Goal: Task Accomplishment & Management: Use online tool/utility

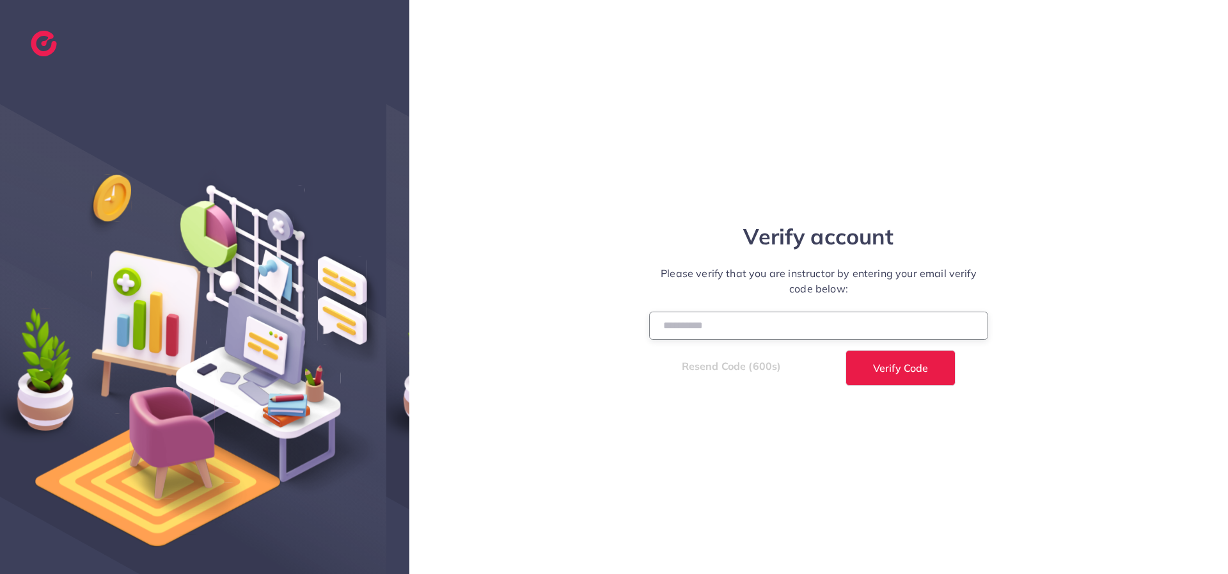
click at [701, 320] on input "number" at bounding box center [818, 326] width 339 height 28
type input "******"
click at [846, 350] on button "Verify Code" at bounding box center [901, 368] width 110 height 36
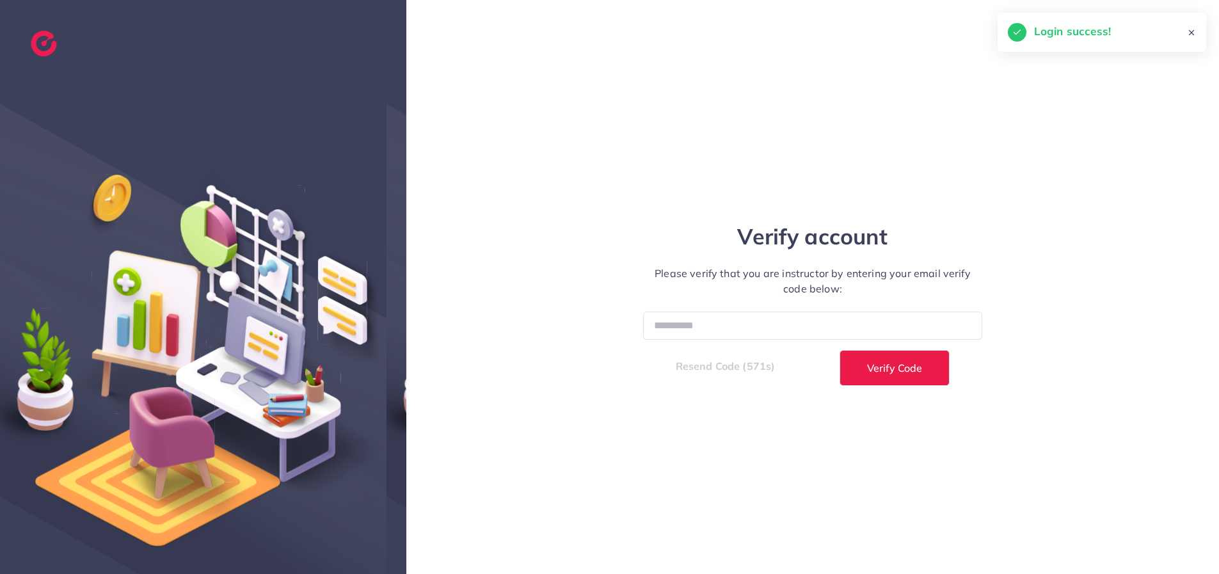
select select "**"
select select "****"
select select "**"
select select "****"
select select "**"
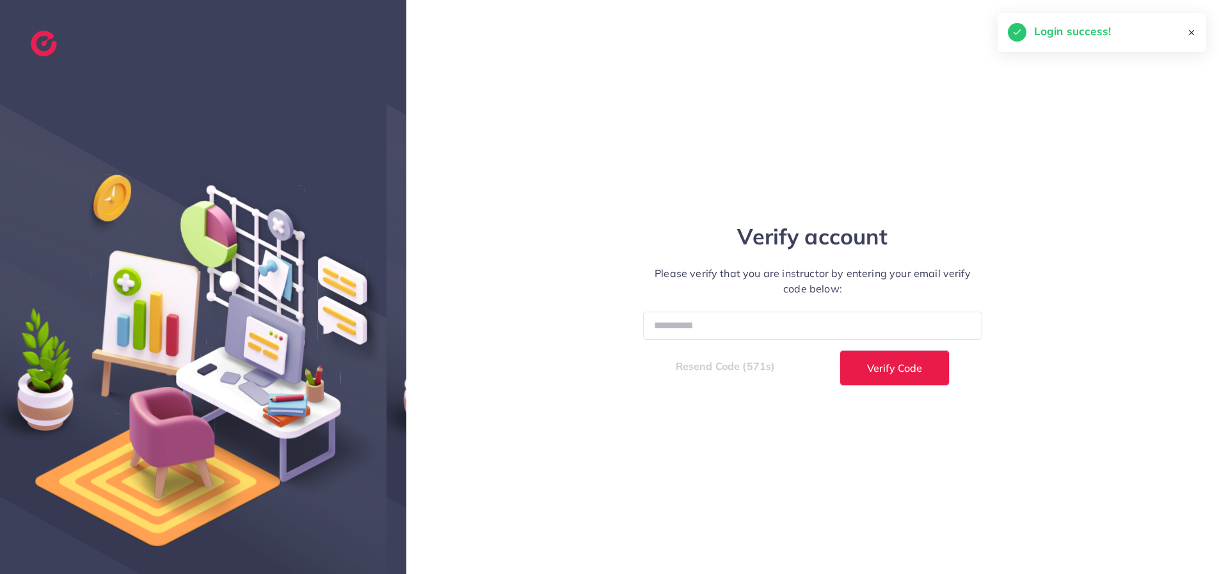
select select "****"
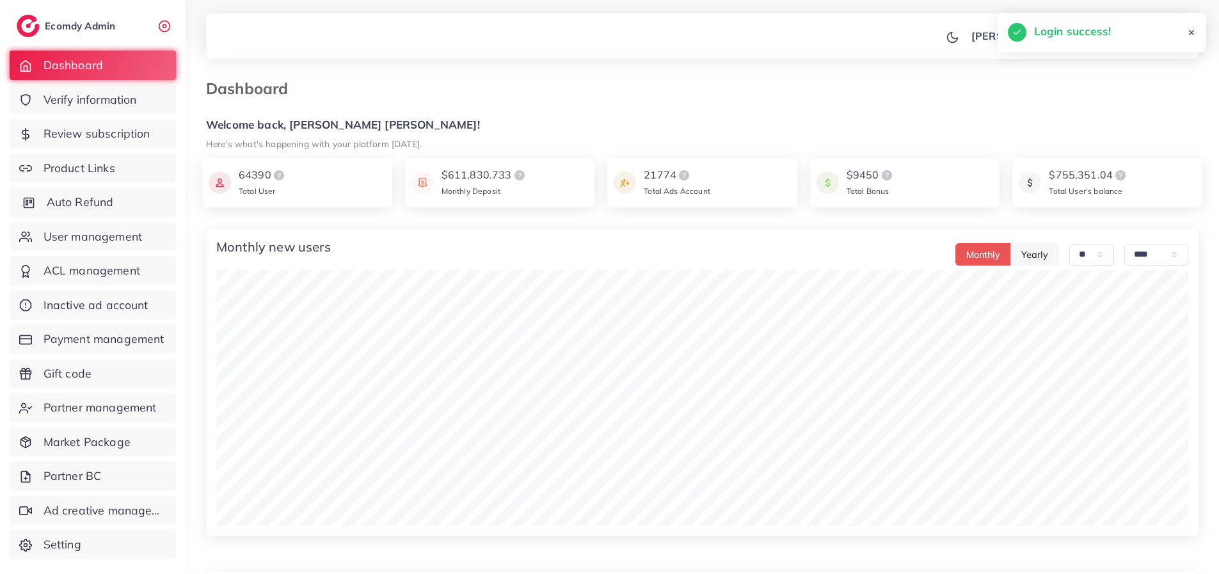
click at [96, 198] on span "Auto Refund" at bounding box center [80, 202] width 67 height 17
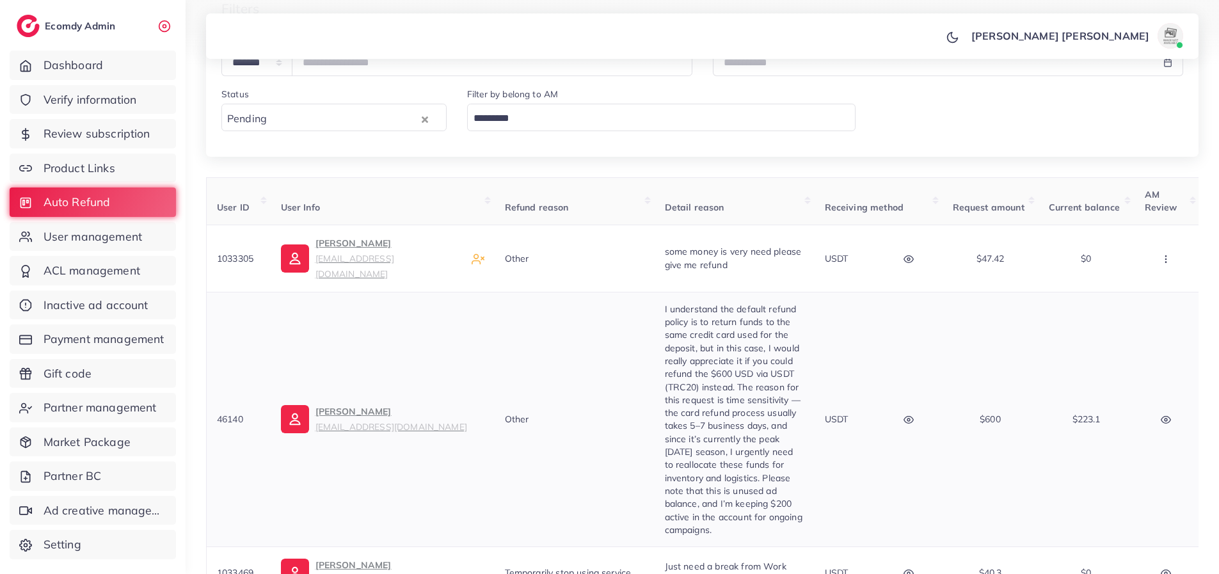
scroll to position [256, 0]
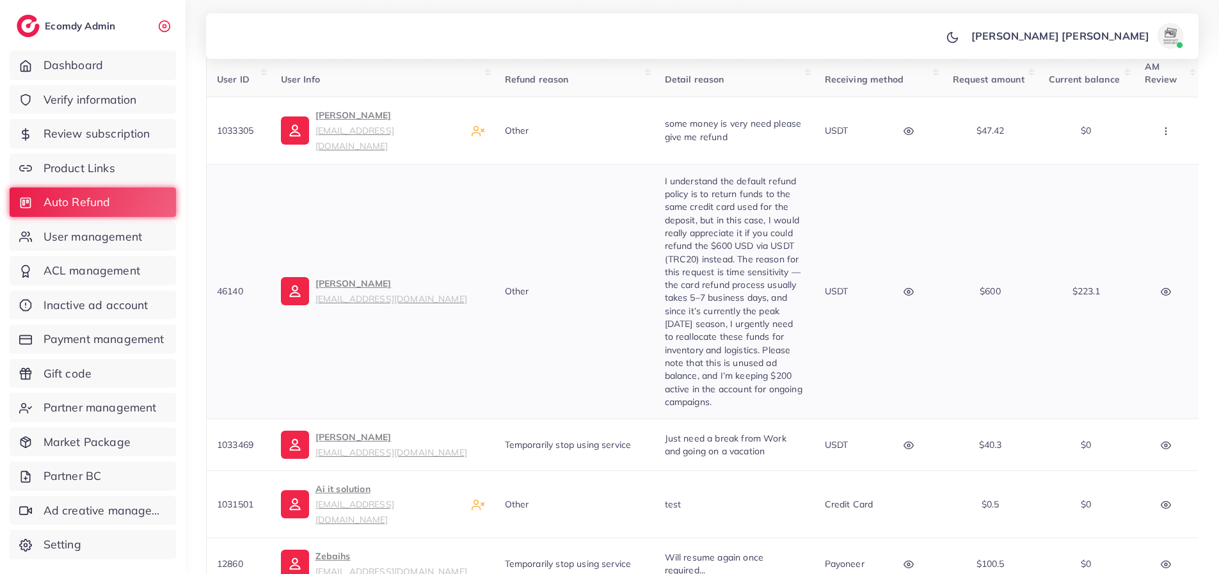
drag, startPoint x: 248, startPoint y: 273, endPoint x: 214, endPoint y: 274, distance: 34.0
click at [214, 274] on td "46140" at bounding box center [239, 291] width 64 height 255
copy span "46140"
click at [92, 345] on span "Payment management" at bounding box center [107, 339] width 121 height 17
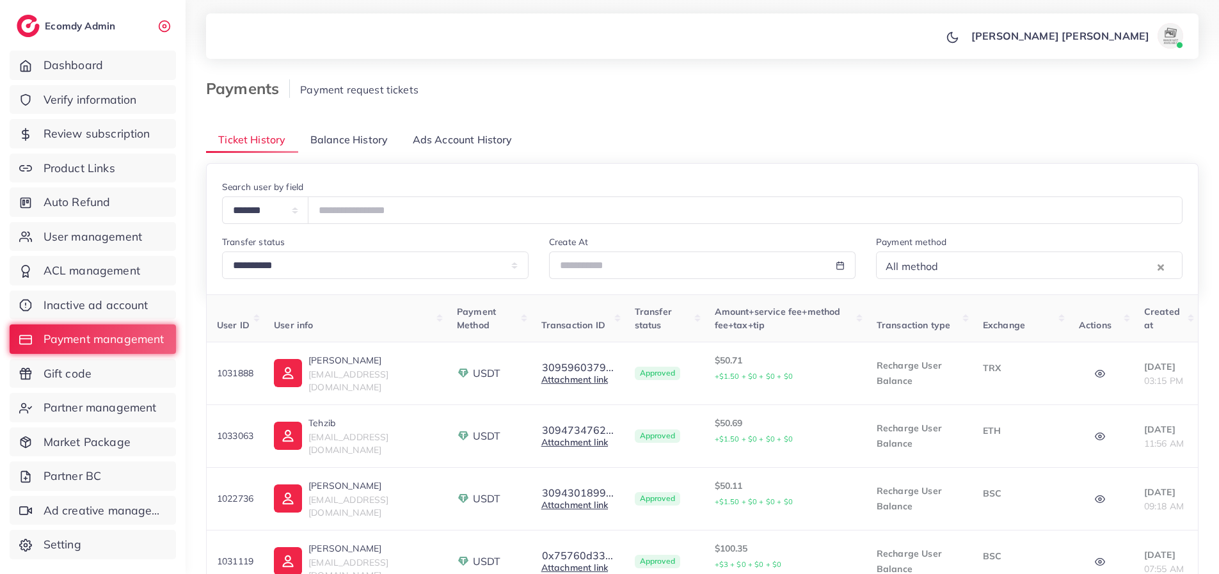
click at [328, 147] on link "Balance History" at bounding box center [349, 140] width 102 height 28
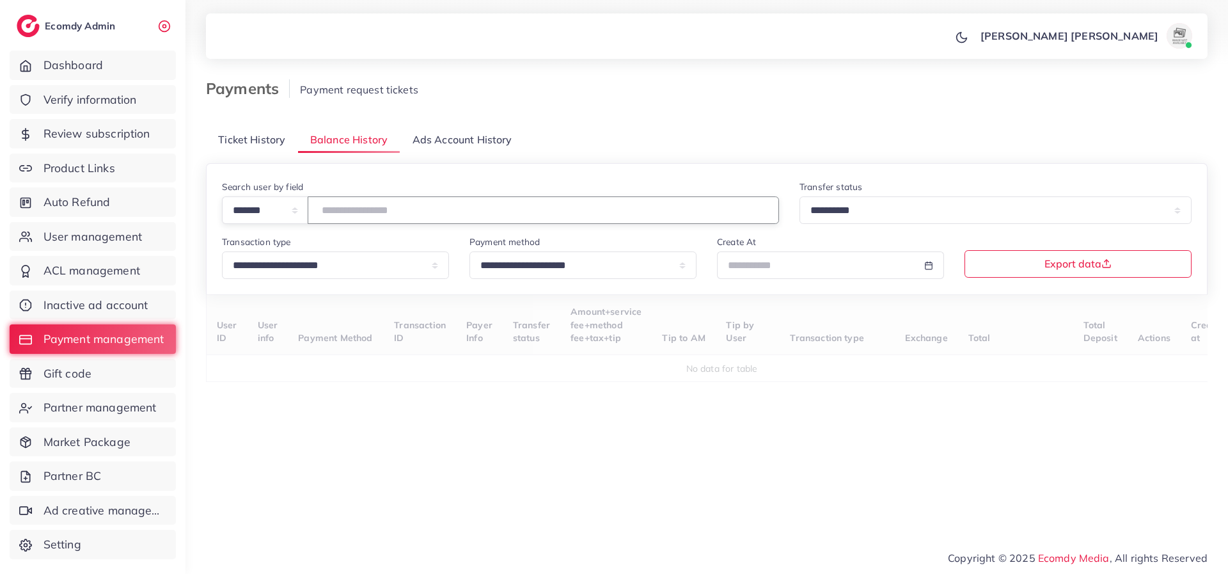
click at [361, 209] on input "number" at bounding box center [544, 210] width 472 height 28
paste input "*****"
type input "*****"
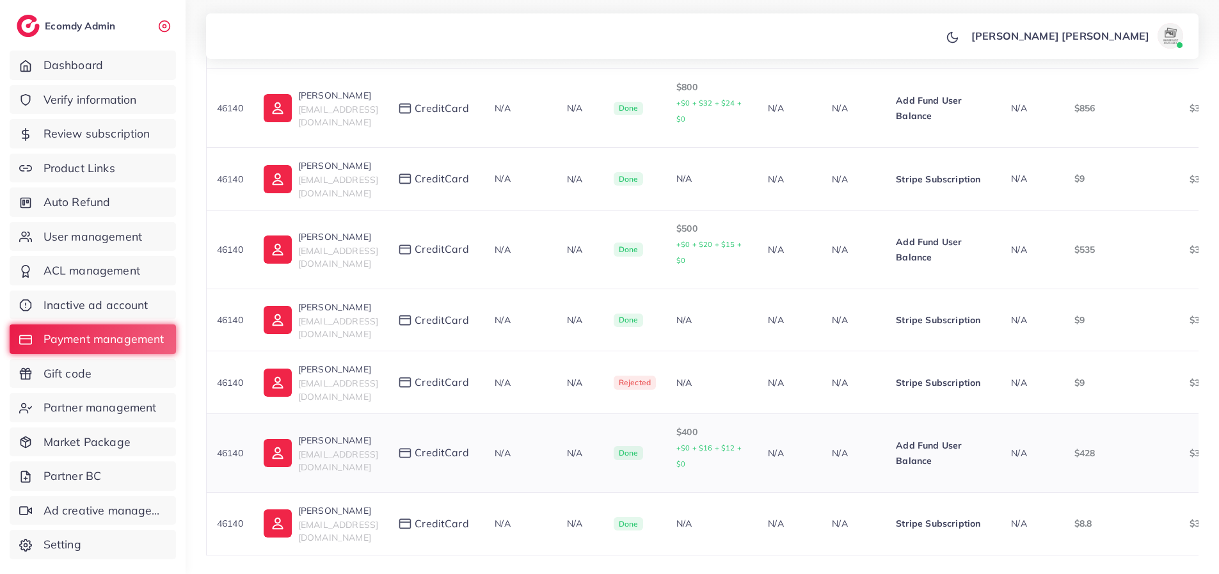
scroll to position [106, 0]
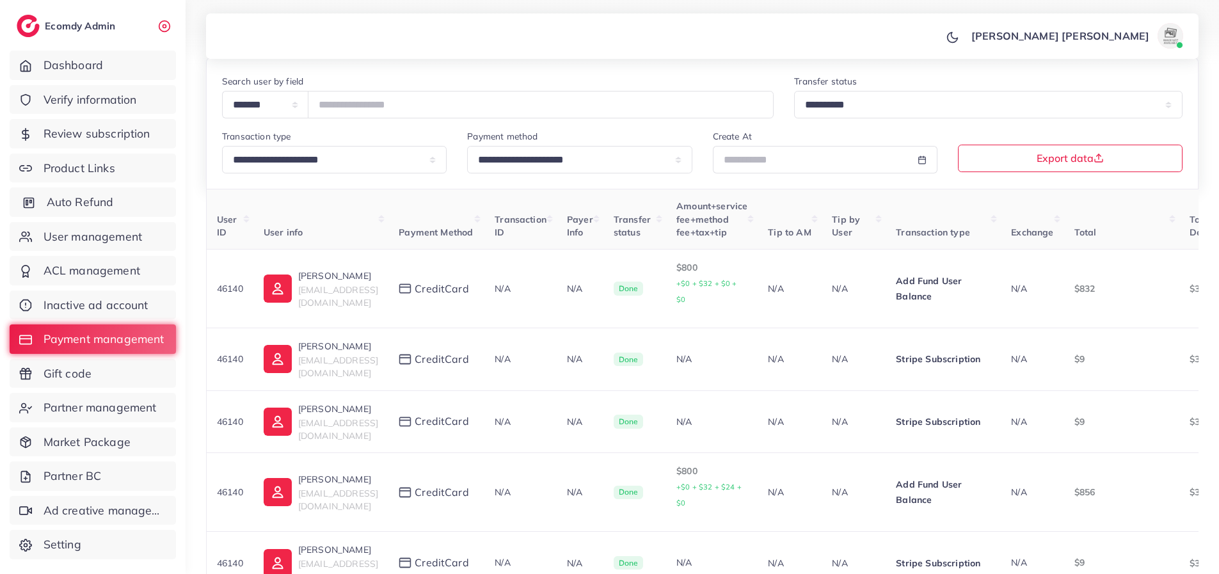
click at [60, 203] on span "Auto Refund" at bounding box center [80, 202] width 67 height 17
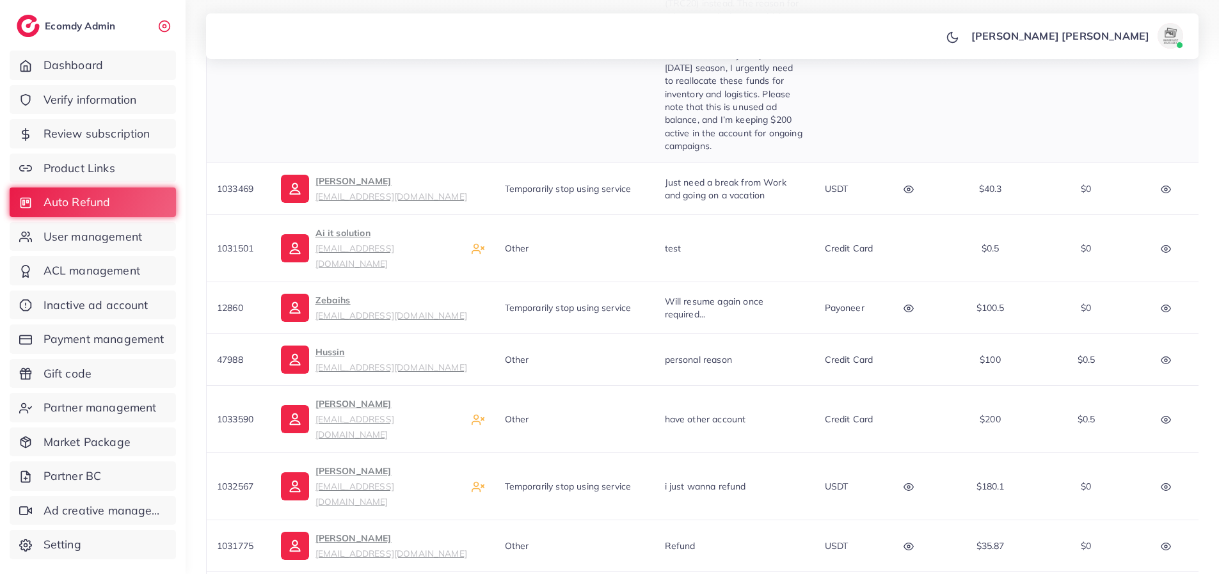
scroll to position [613, 0]
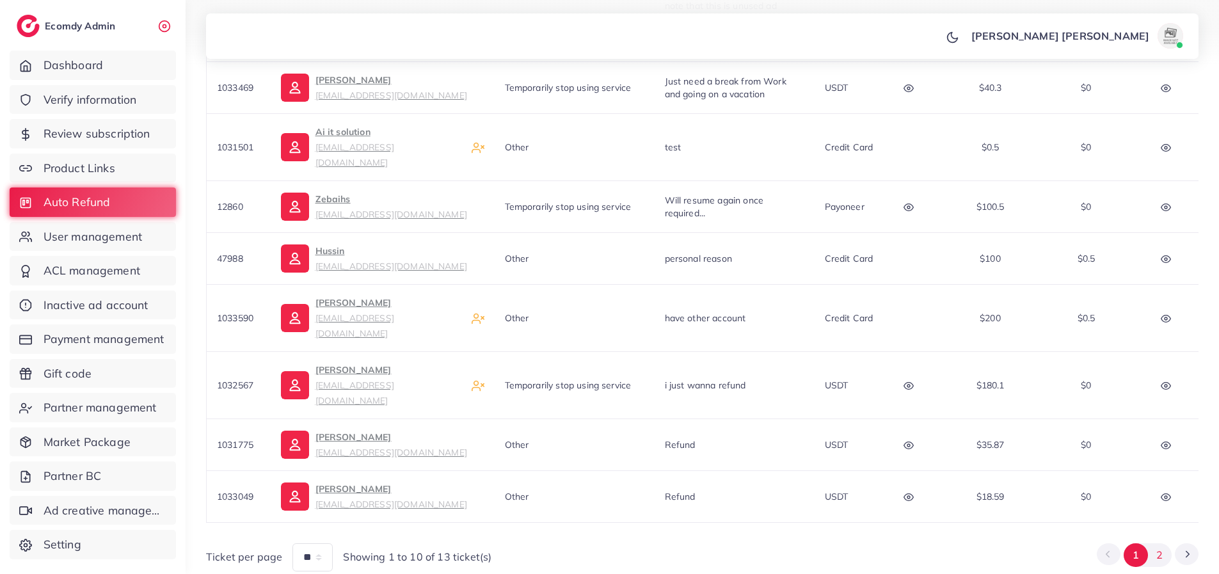
click at [1161, 543] on button "2" at bounding box center [1160, 555] width 24 height 24
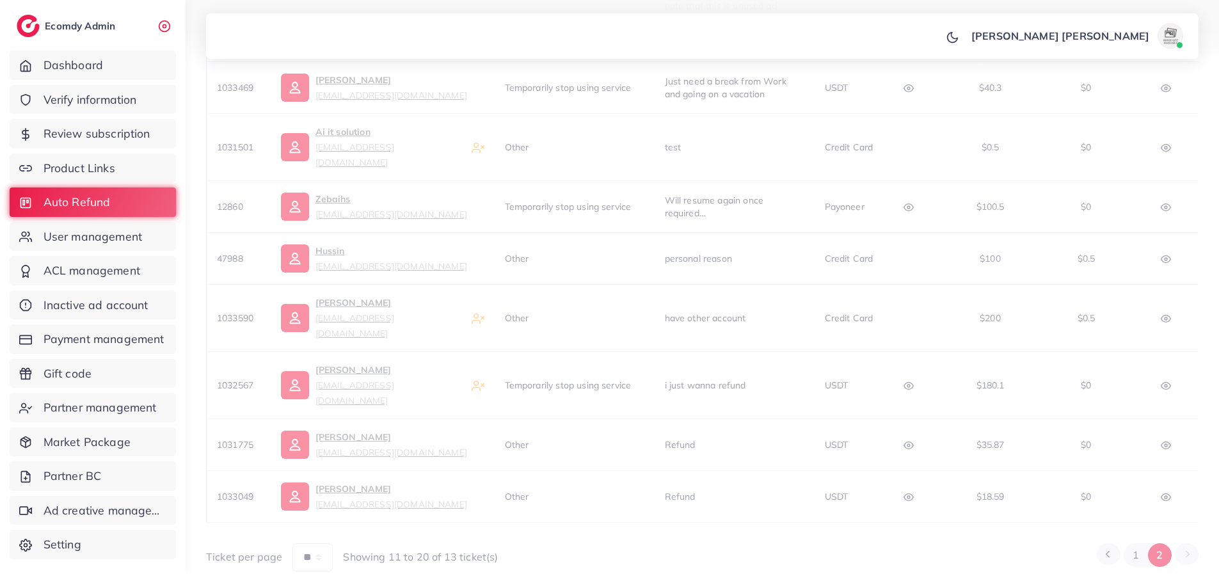
scroll to position [68, 0]
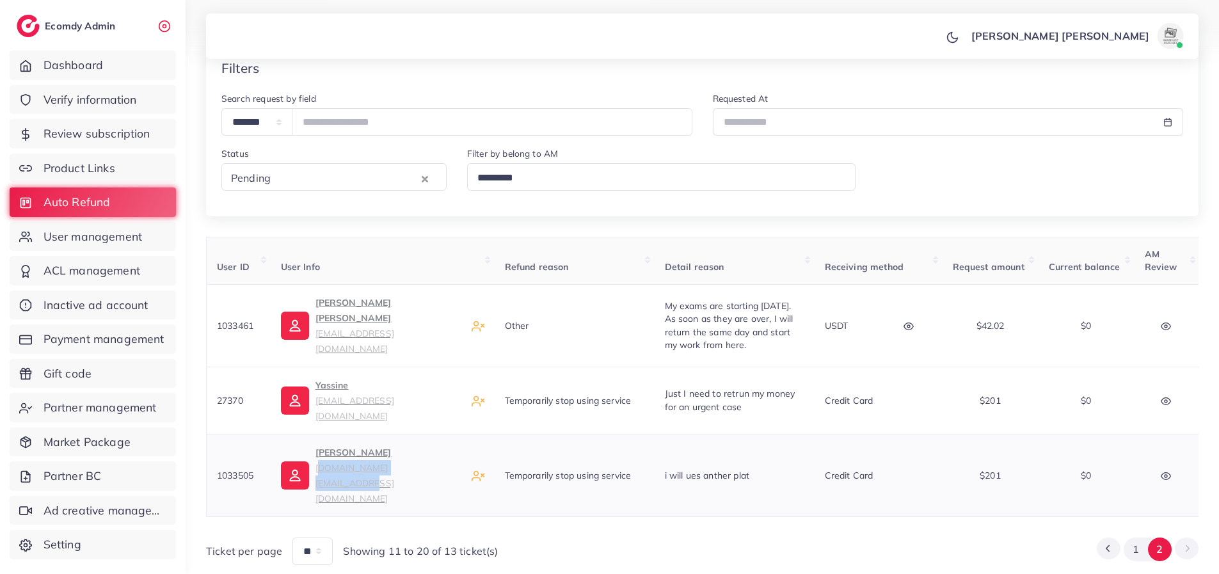
drag, startPoint x: 425, startPoint y: 445, endPoint x: 315, endPoint y: 447, distance: 110.1
click at [315, 447] on div "[PERSON_NAME] [DOMAIN_NAME][EMAIL_ADDRESS][DOMAIN_NAME]" at bounding box center [382, 475] width 203 height 61
copy small "[DOMAIN_NAME][EMAIL_ADDRESS][DOMAIN_NAME]"
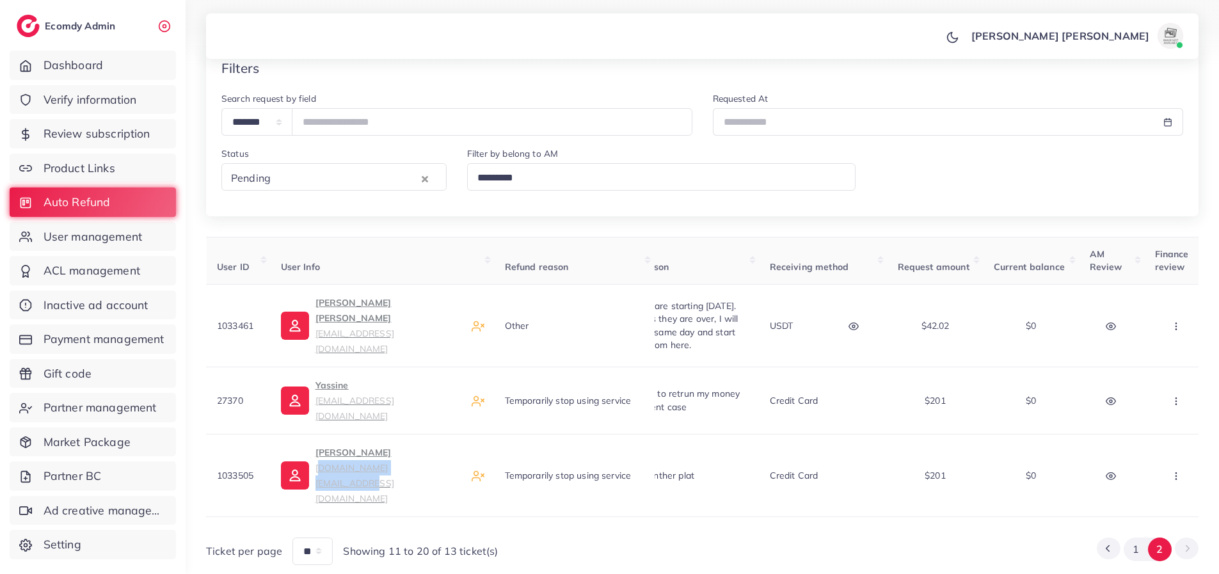
scroll to position [0, 52]
click at [1178, 471] on icon "button" at bounding box center [1178, 476] width 10 height 10
click at [1112, 401] on span "Manual Refund" at bounding box center [1135, 407] width 74 height 13
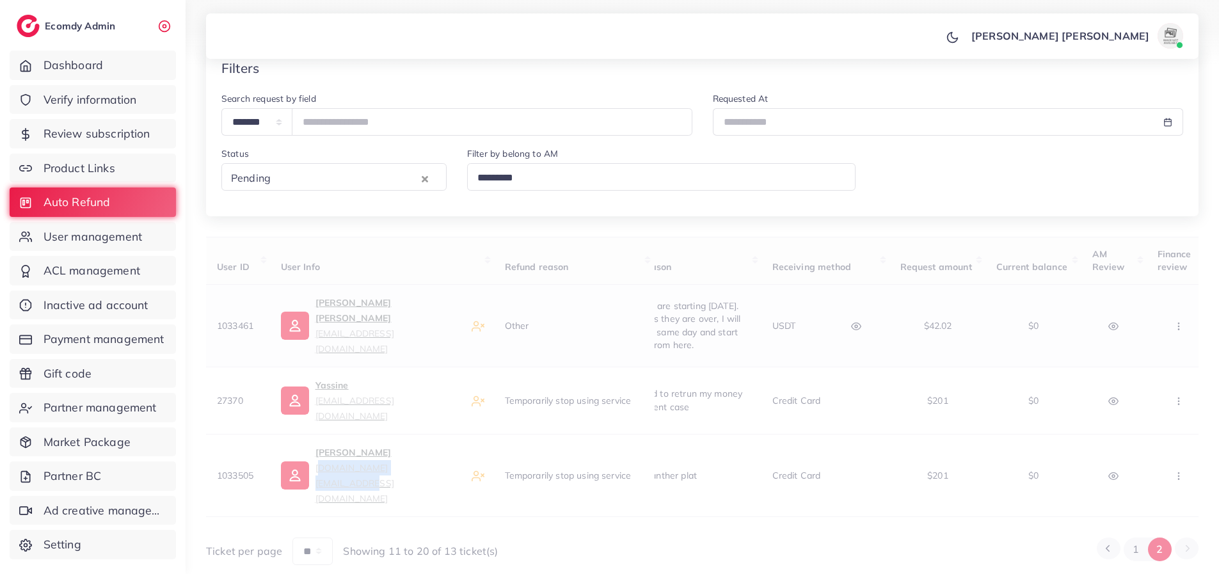
scroll to position [17, 0]
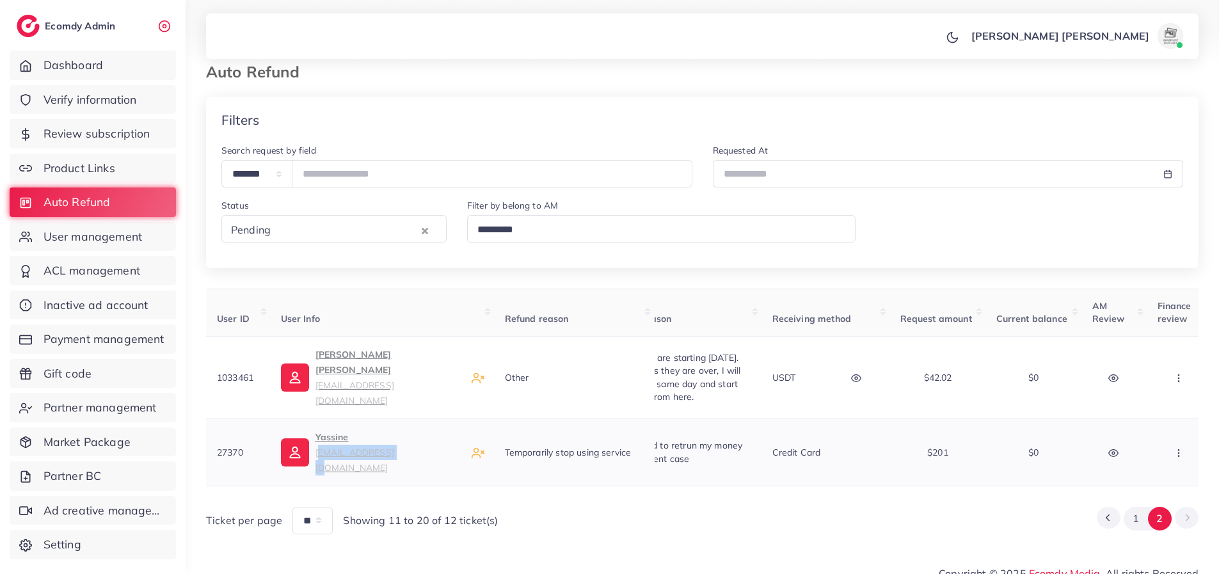
drag, startPoint x: 391, startPoint y: 447, endPoint x: 312, endPoint y: 450, distance: 79.4
click at [312, 450] on div "[PERSON_NAME] [EMAIL_ADDRESS][DOMAIN_NAME]" at bounding box center [381, 452] width 203 height 46
copy small "[EMAIL_ADDRESS][DOMAIN_NAME]"
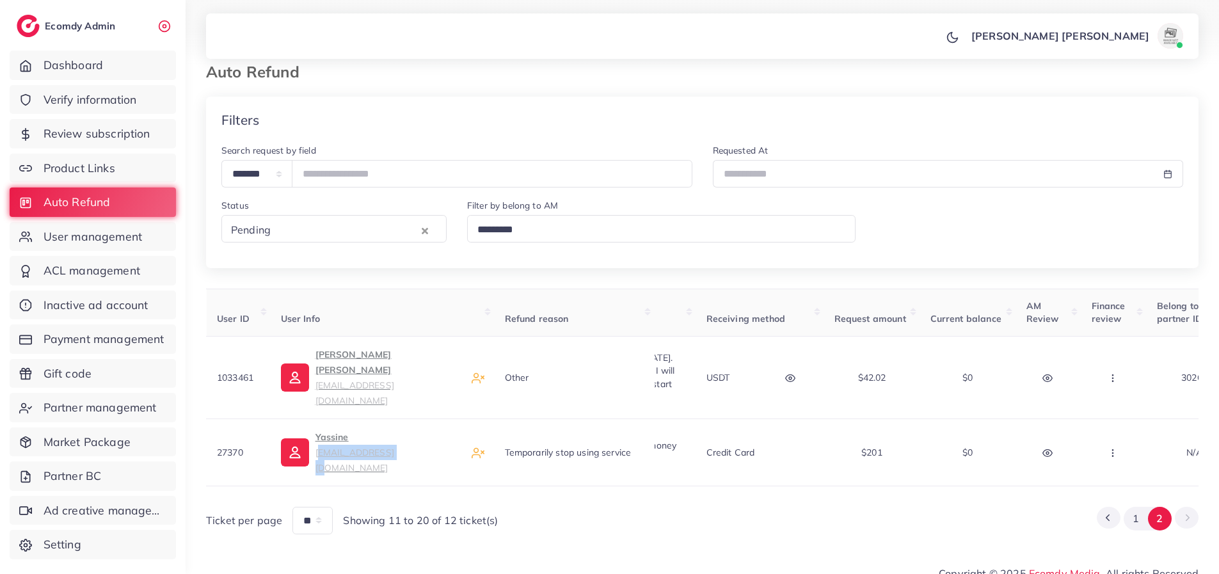
scroll to position [0, 0]
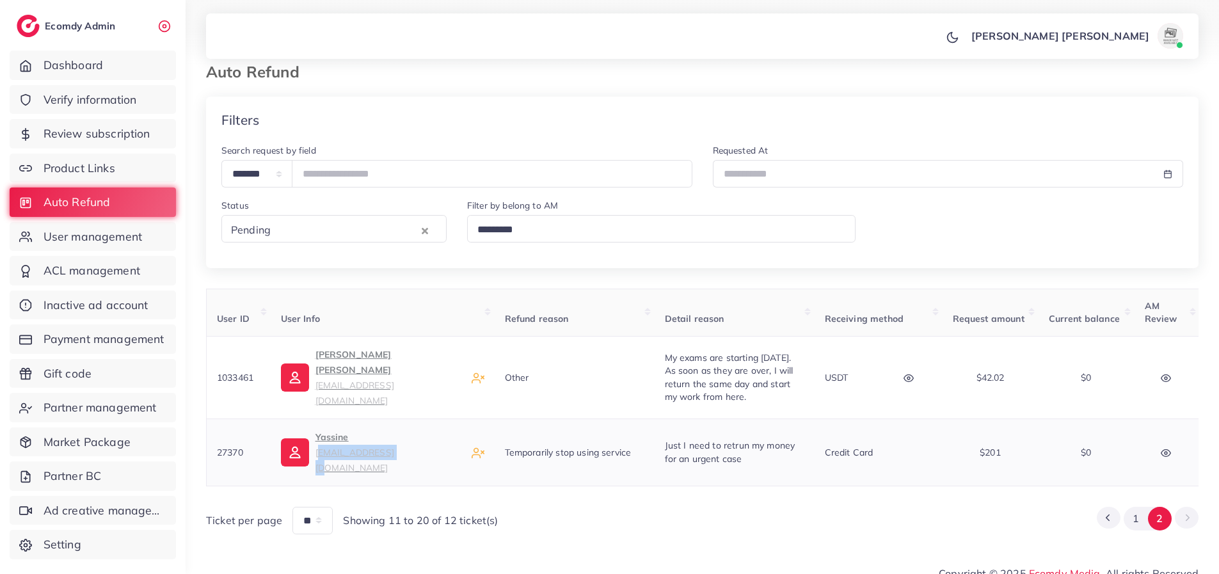
click at [1164, 449] on icon "button" at bounding box center [1166, 452] width 10 height 7
click at [1171, 315] on icon at bounding box center [1170, 320] width 10 height 10
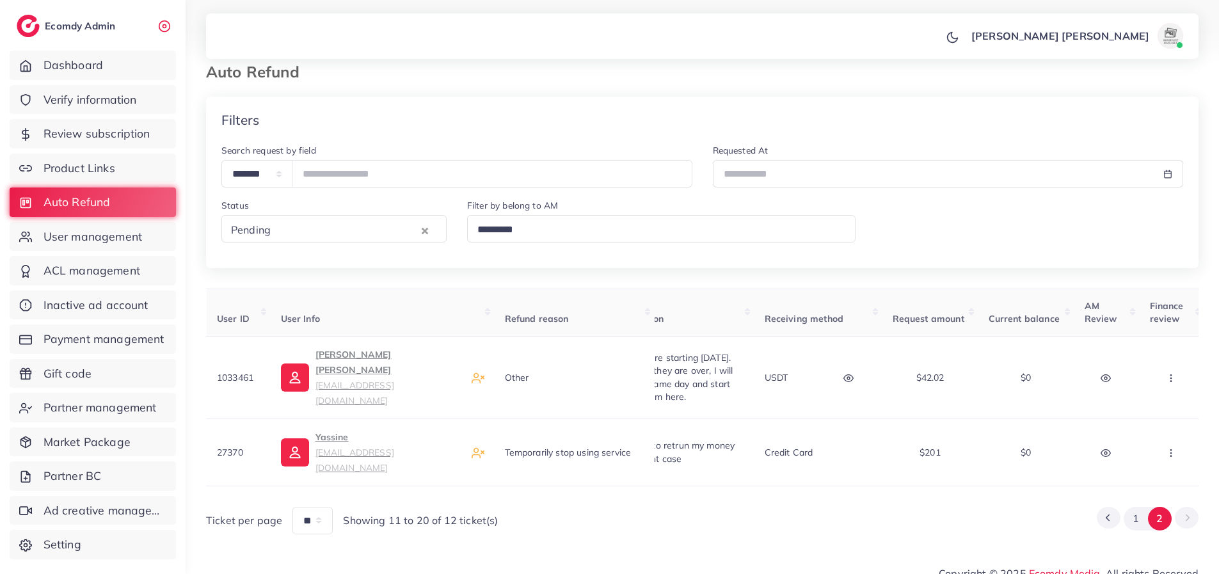
scroll to position [0, 88]
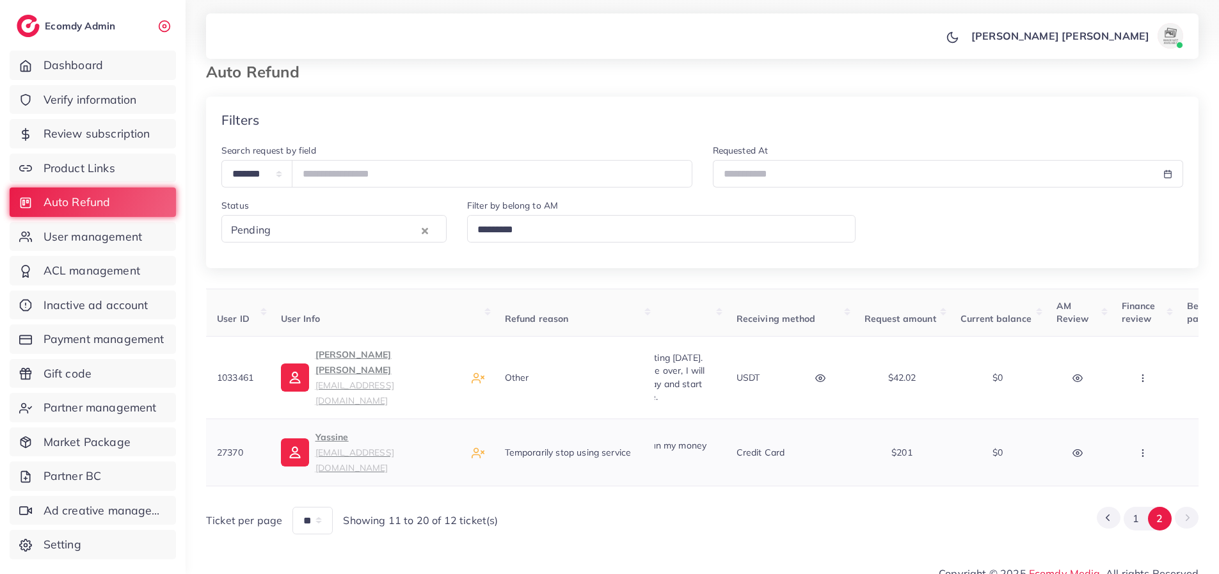
click at [1139, 448] on icon "button" at bounding box center [1143, 453] width 10 height 10
click at [1124, 378] on span "Manual Refund" at bounding box center [1135, 384] width 74 height 13
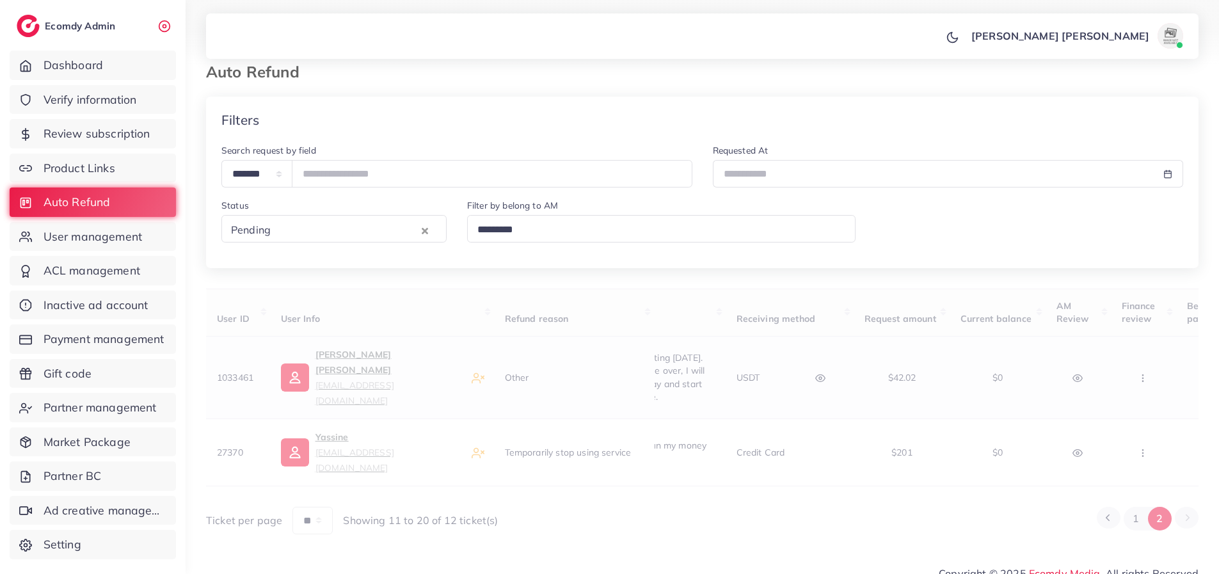
scroll to position [16, 0]
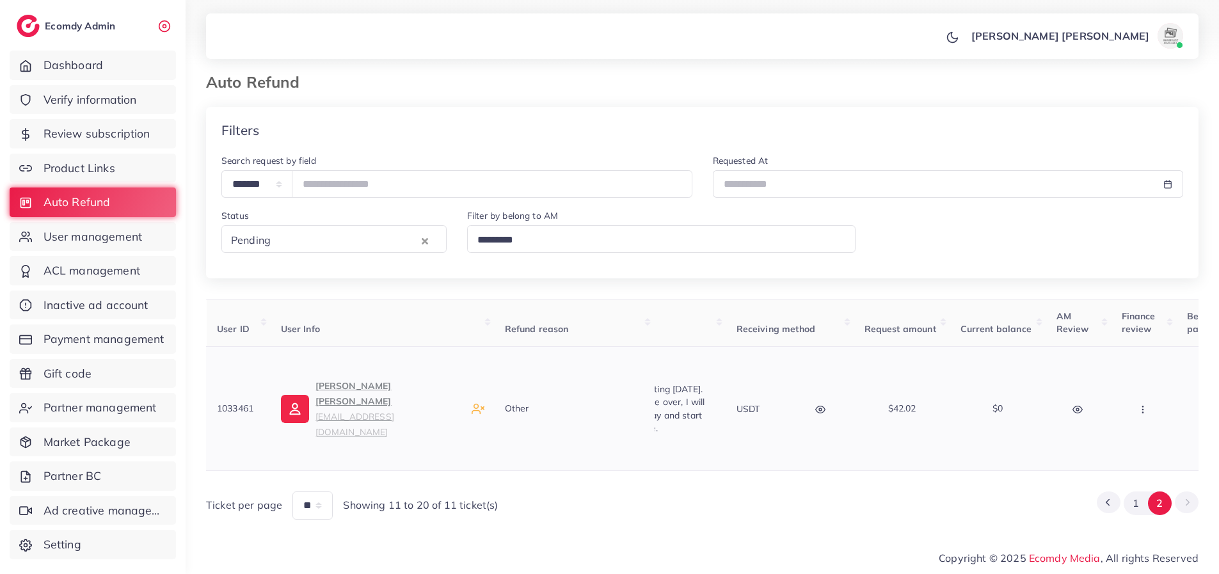
click at [825, 404] on icon "button" at bounding box center [820, 409] width 10 height 10
click at [727, 363] on div at bounding box center [722, 390] width 56 height 70
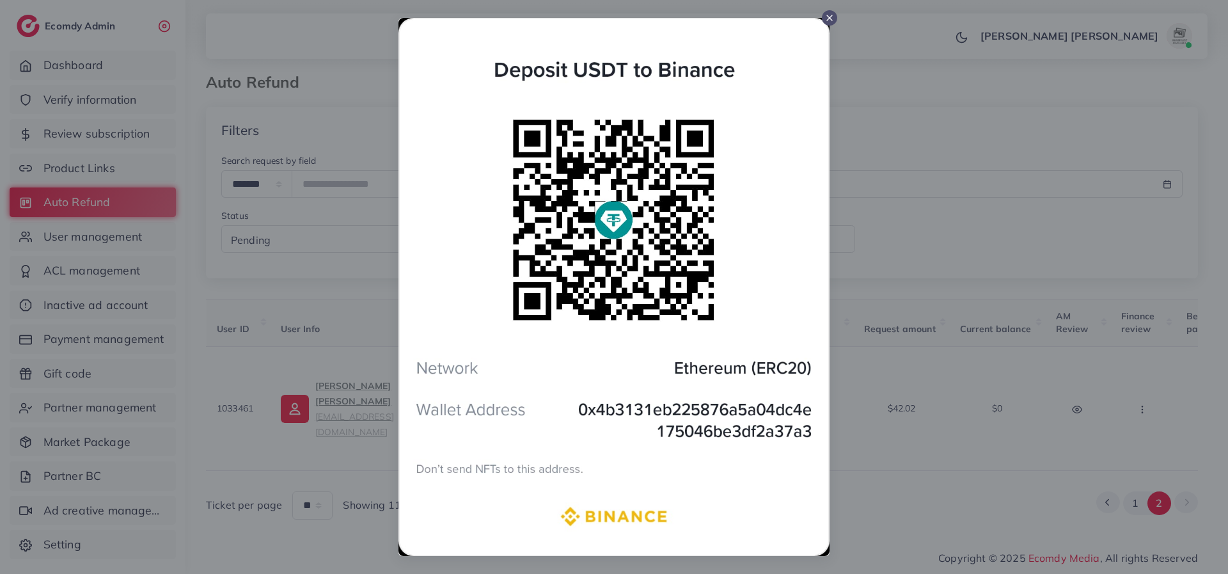
click at [830, 13] on icon at bounding box center [830, 18] width 10 height 10
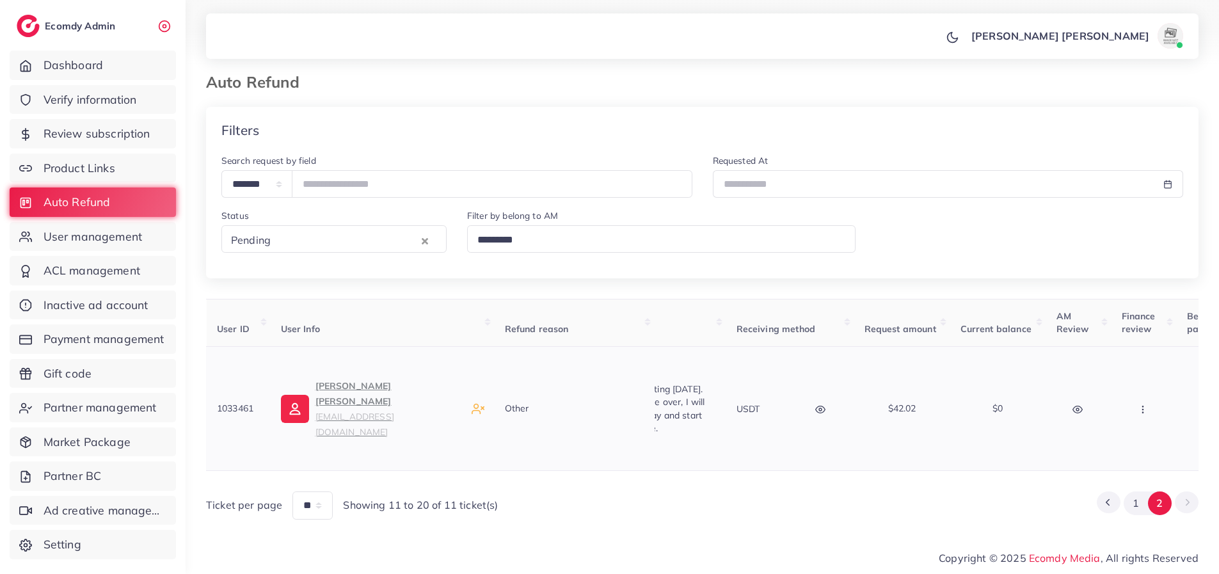
click at [1142, 404] on icon "button" at bounding box center [1143, 409] width 10 height 10
click at [1118, 343] on span "Manual Refund" at bounding box center [1135, 349] width 74 height 13
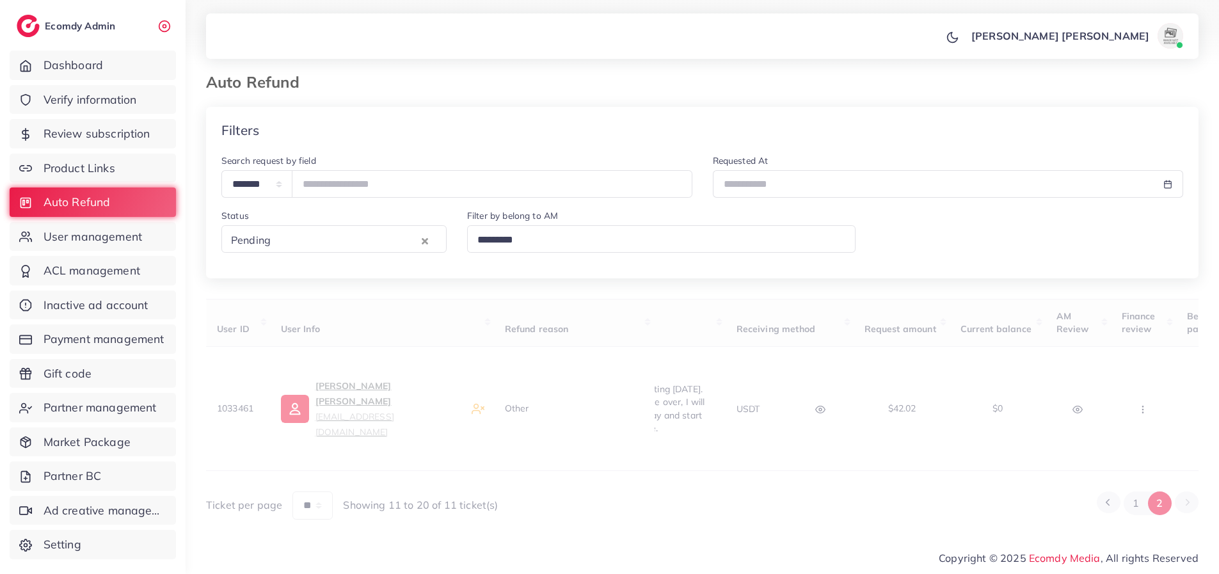
scroll to position [6, 0]
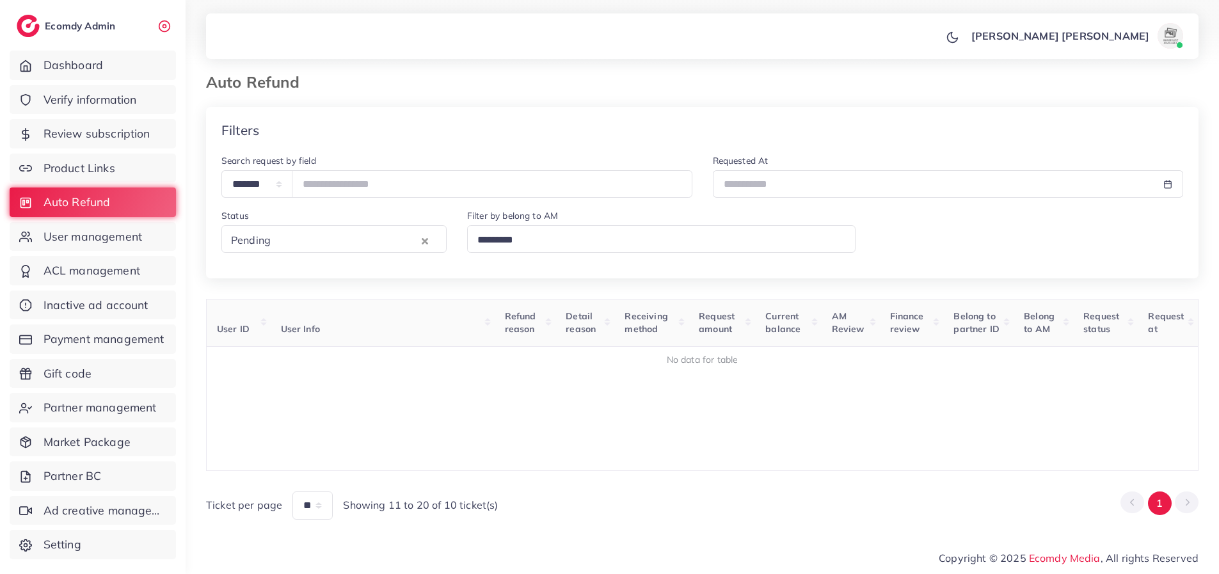
click at [1129, 505] on li "Pagination" at bounding box center [1132, 503] width 24 height 24
drag, startPoint x: 104, startPoint y: 242, endPoint x: 93, endPoint y: 209, distance: 34.2
click at [104, 241] on span "User management" at bounding box center [96, 236] width 99 height 17
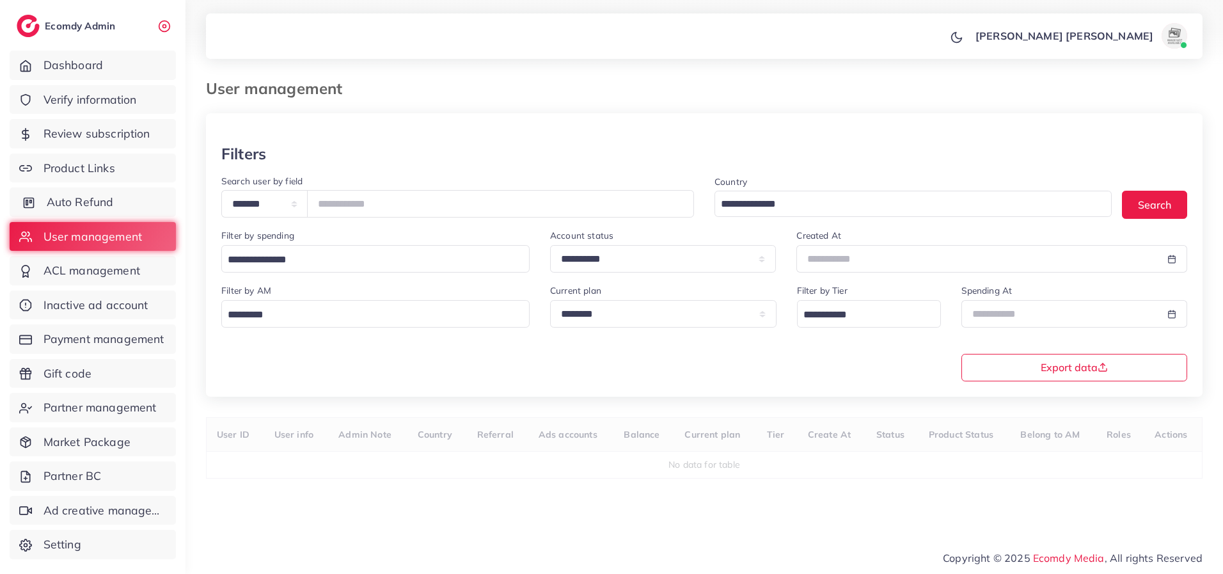
click at [93, 201] on span "Auto Refund" at bounding box center [80, 202] width 67 height 17
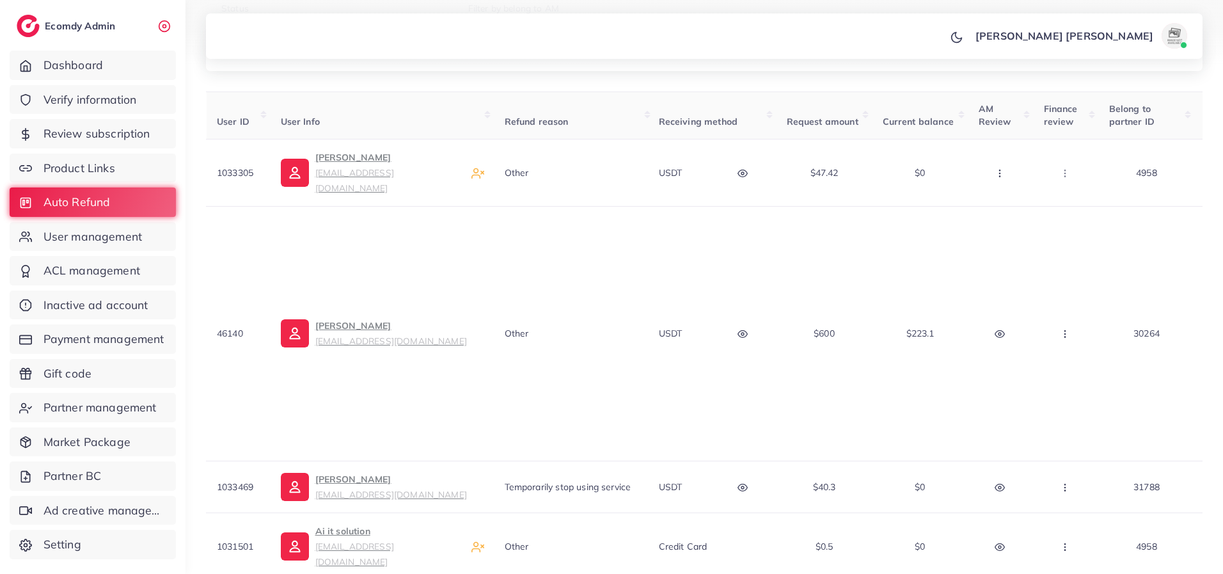
scroll to position [205, 0]
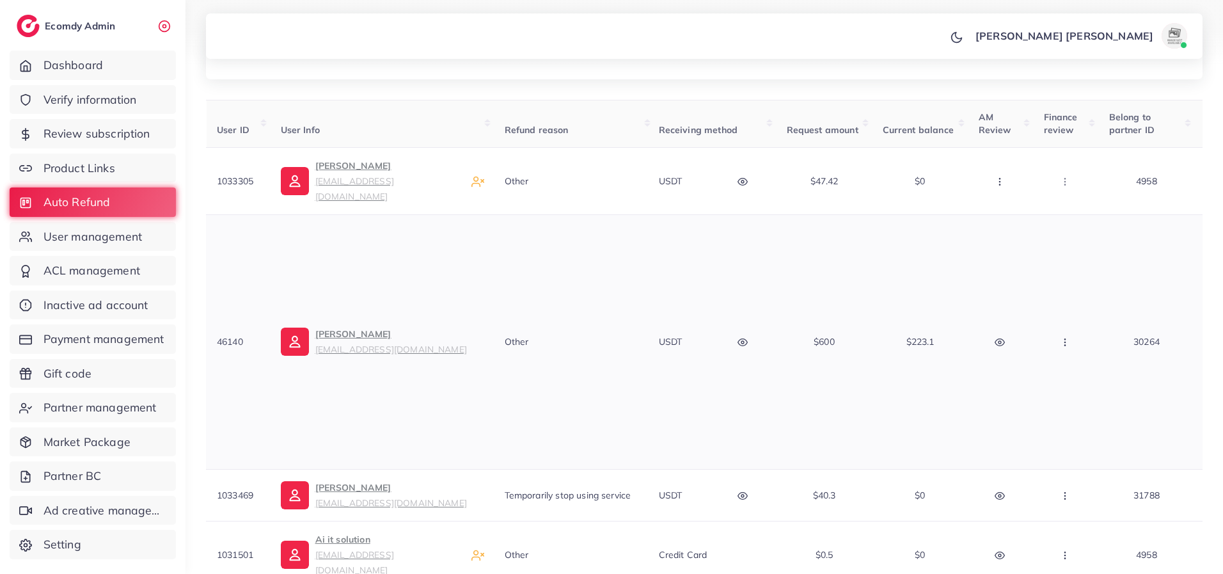
click at [744, 337] on icon "button" at bounding box center [743, 342] width 10 height 10
click at [751, 392] on rect at bounding box center [752, 394] width 5 height 5
click at [745, 339] on icon "button" at bounding box center [743, 342] width 10 height 7
click at [1058, 328] on button "button" at bounding box center [1066, 342] width 45 height 29
click at [1084, 402] on span "Manual Refund" at bounding box center [1109, 408] width 74 height 13
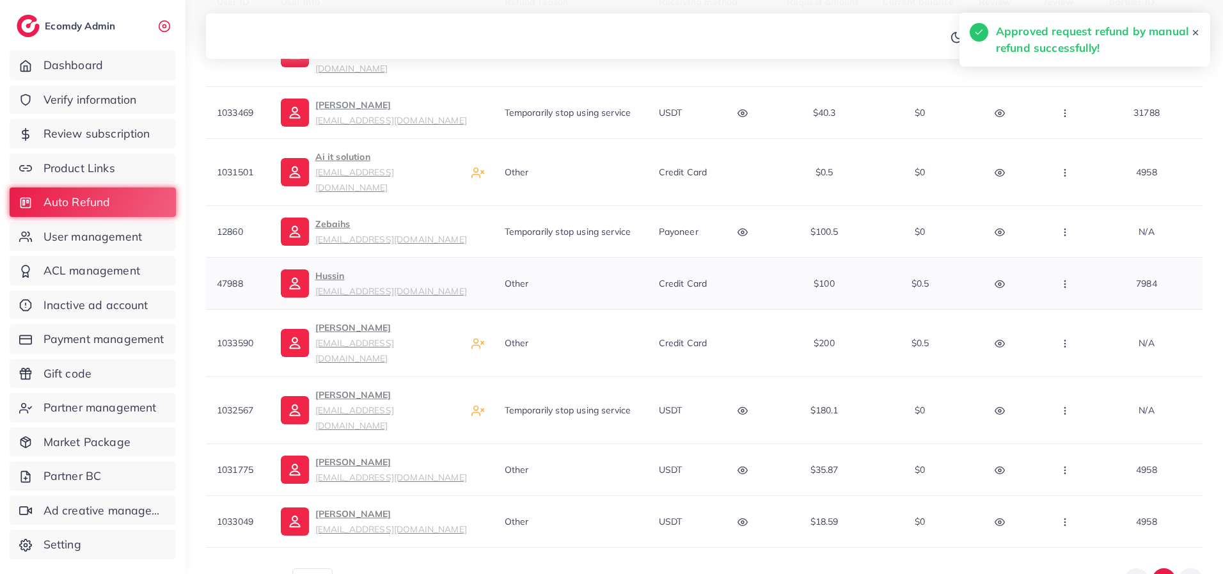
scroll to position [354, 0]
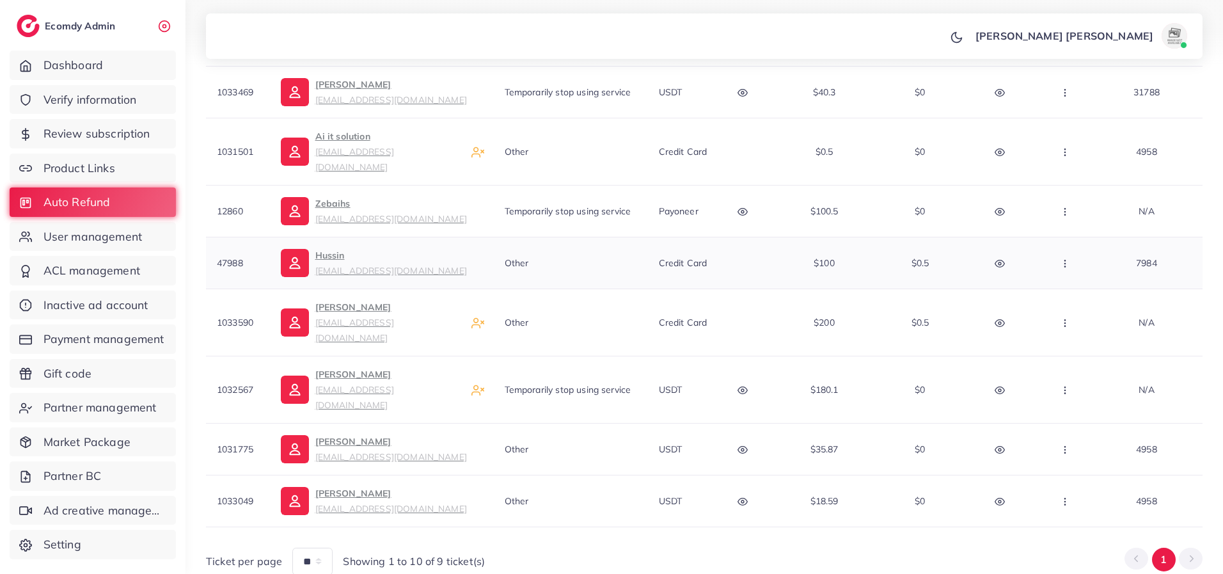
click at [1068, 258] on icon "button" at bounding box center [1065, 263] width 10 height 10
click at [1072, 296] on span "Auto Refund" at bounding box center [1102, 302] width 61 height 13
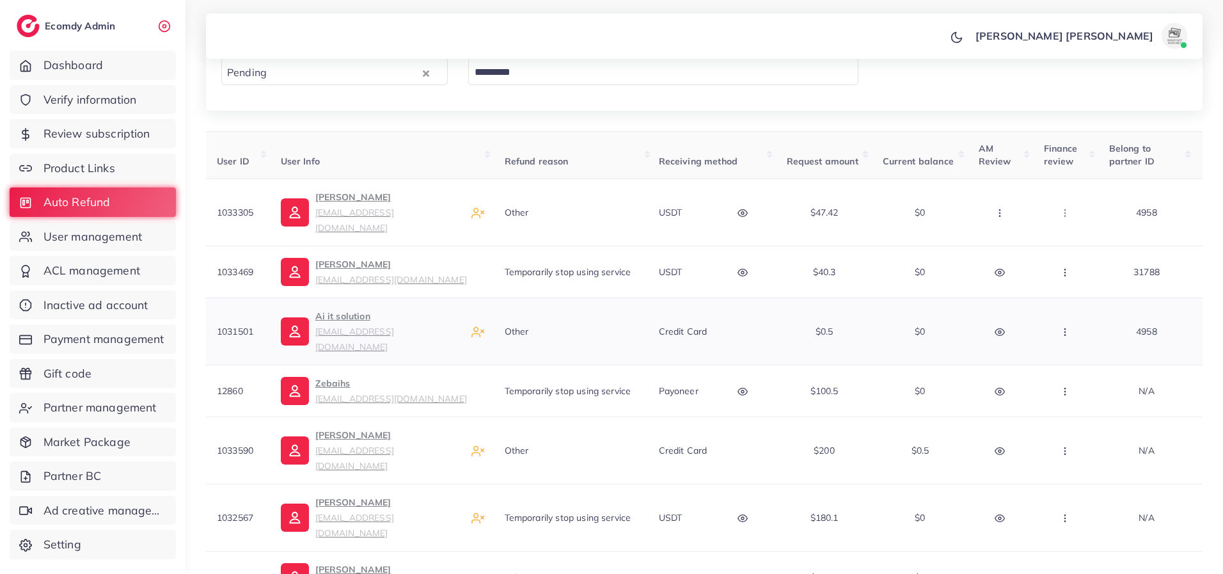
scroll to position [302, 0]
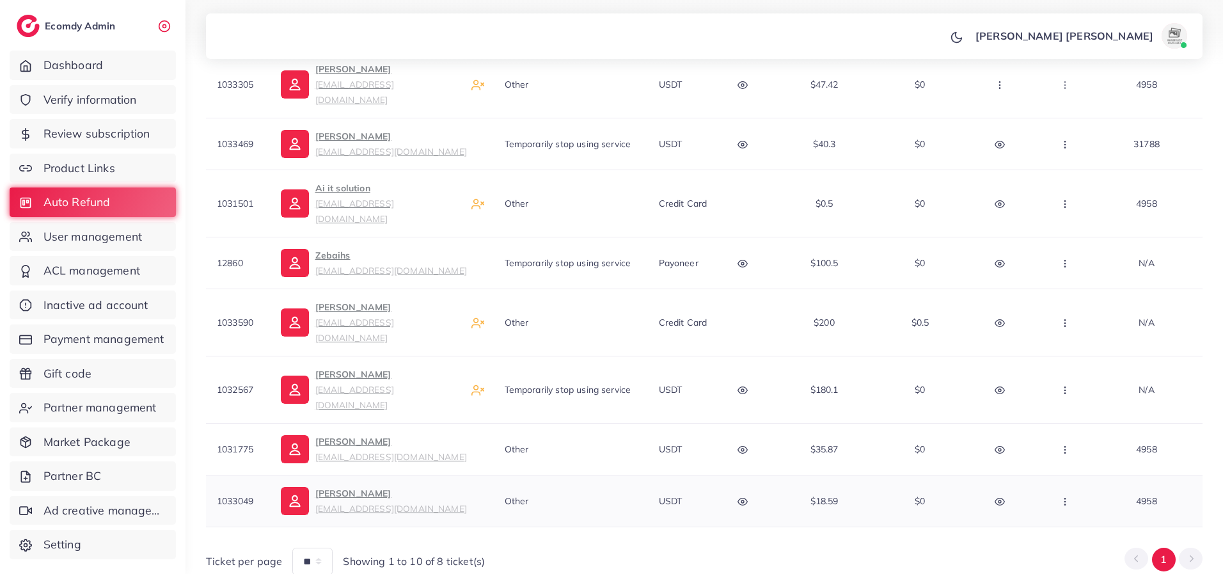
click at [740, 496] on icon "button" at bounding box center [743, 501] width 10 height 10
click at [643, 395] on div at bounding box center [631, 430] width 31 height 70
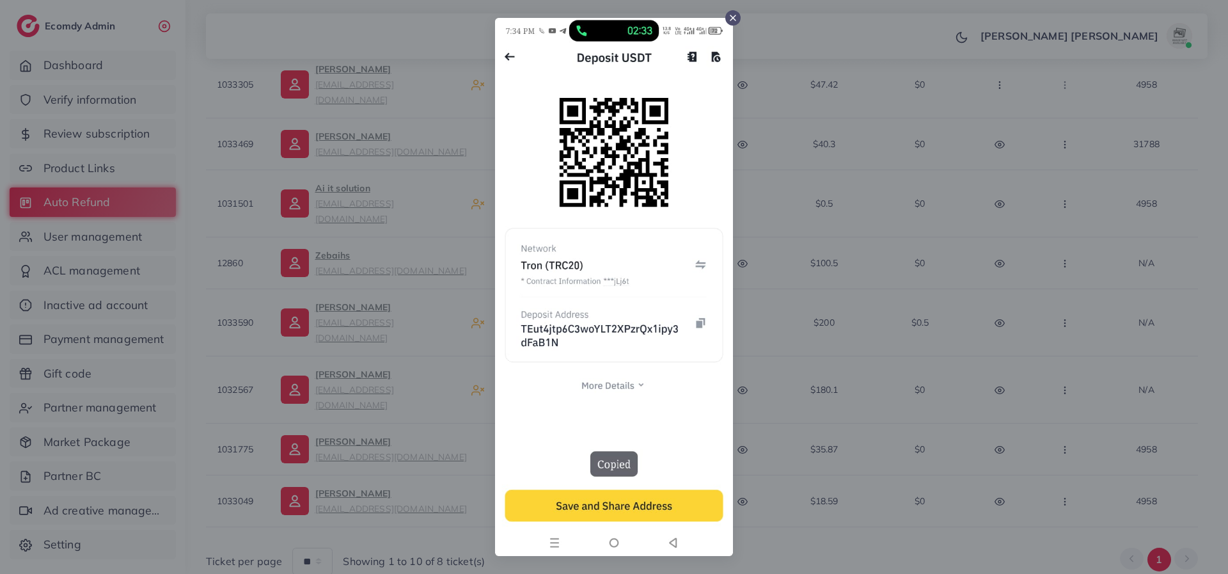
click at [733, 17] on icon at bounding box center [733, 18] width 10 height 10
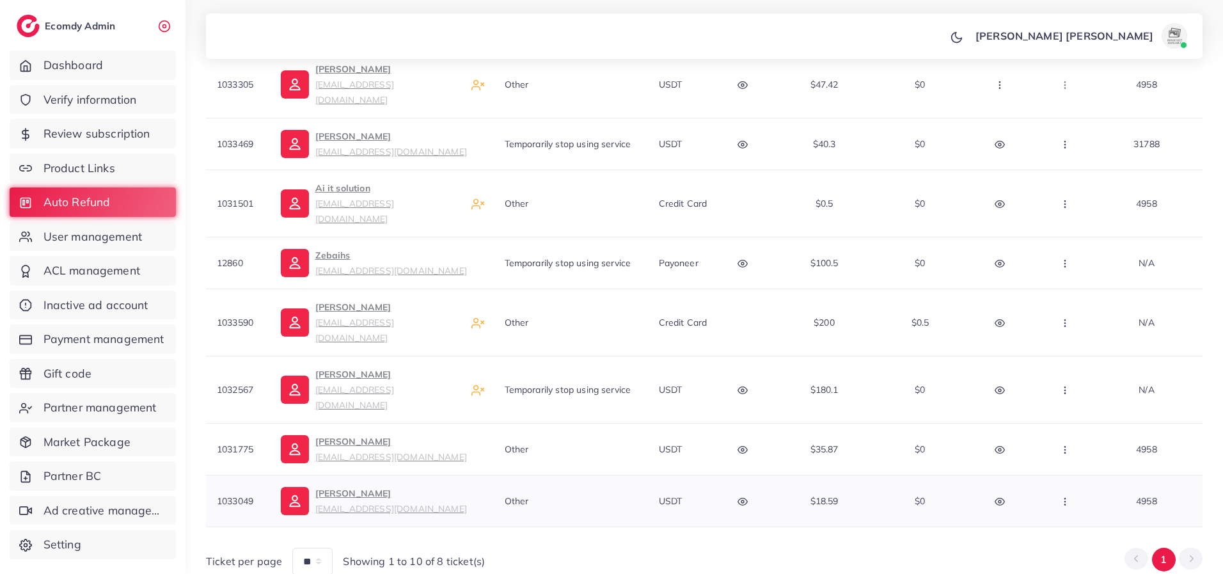
click at [1059, 486] on button "button" at bounding box center [1066, 500] width 45 height 29
click at [1079, 427] on span "Manual Refund" at bounding box center [1109, 433] width 74 height 13
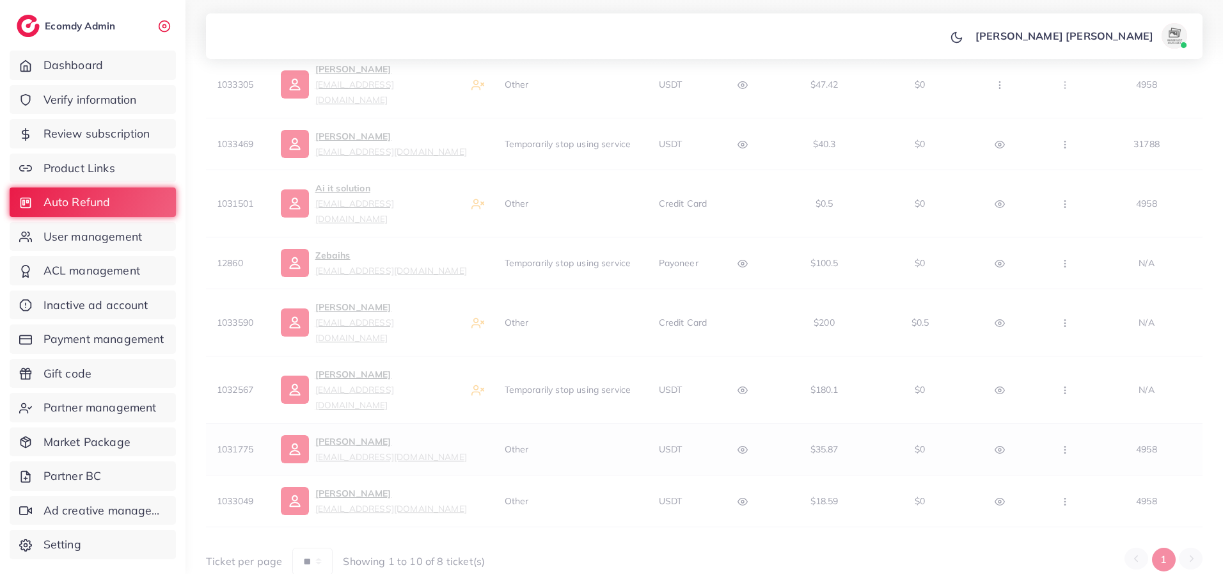
scroll to position [250, 0]
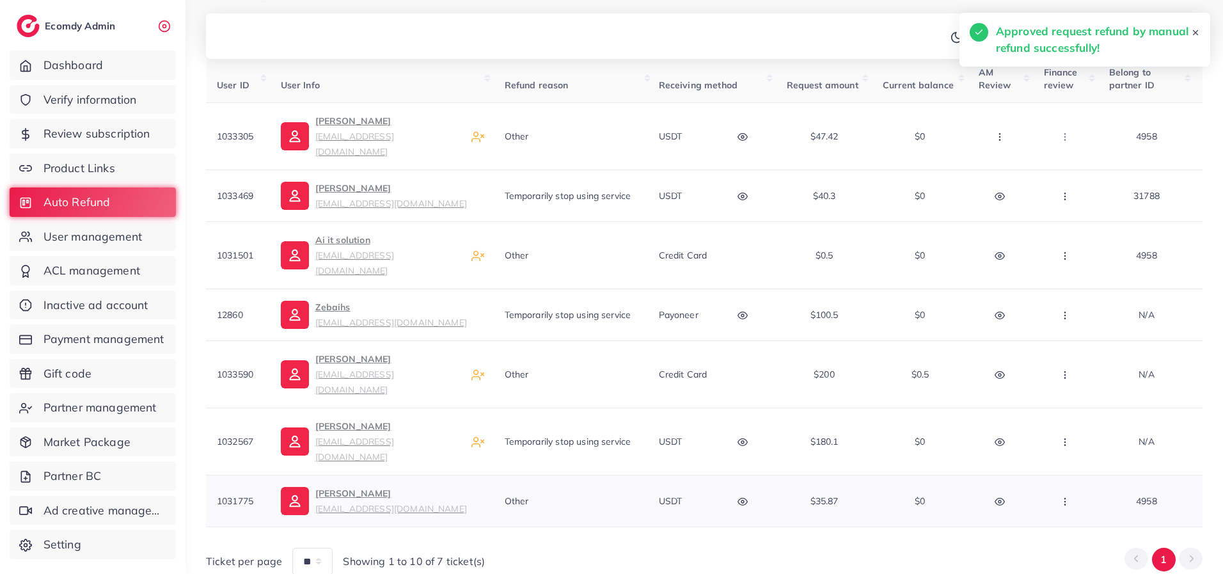
click at [747, 496] on icon "button" at bounding box center [743, 501] width 10 height 10
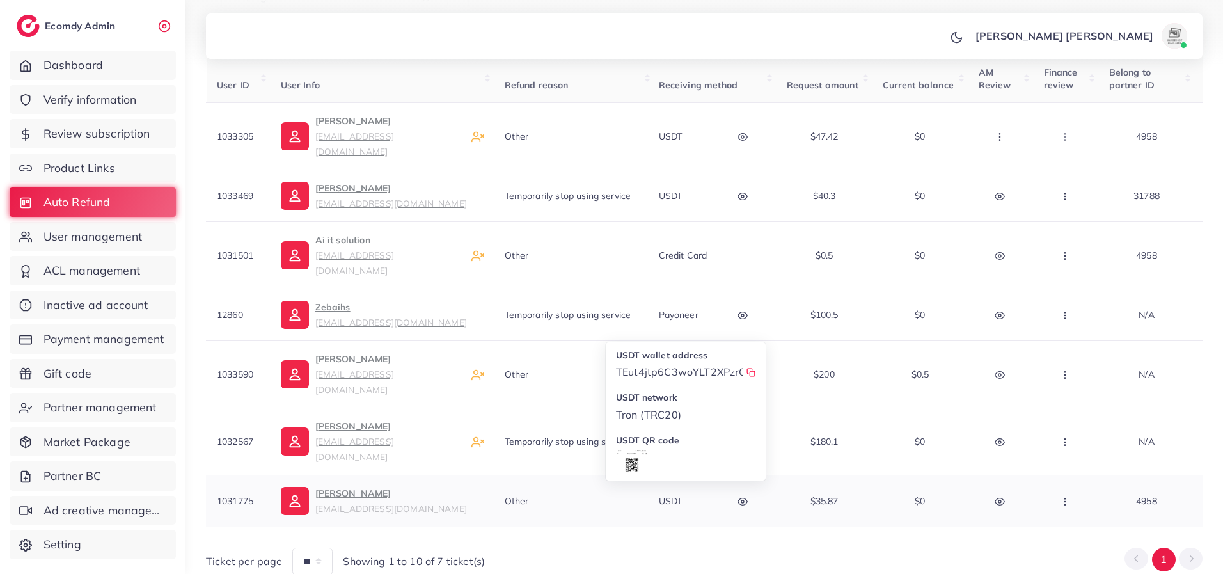
scroll to position [59, 0]
click at [632, 395] on div at bounding box center [632, 430] width 32 height 70
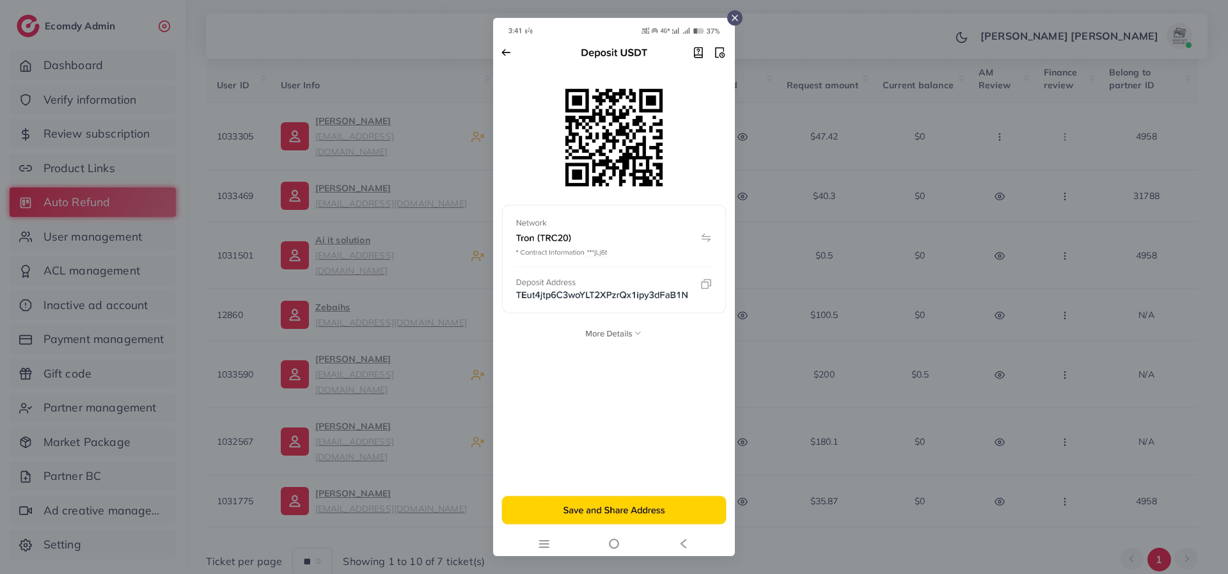
click at [732, 16] on icon at bounding box center [735, 18] width 10 height 10
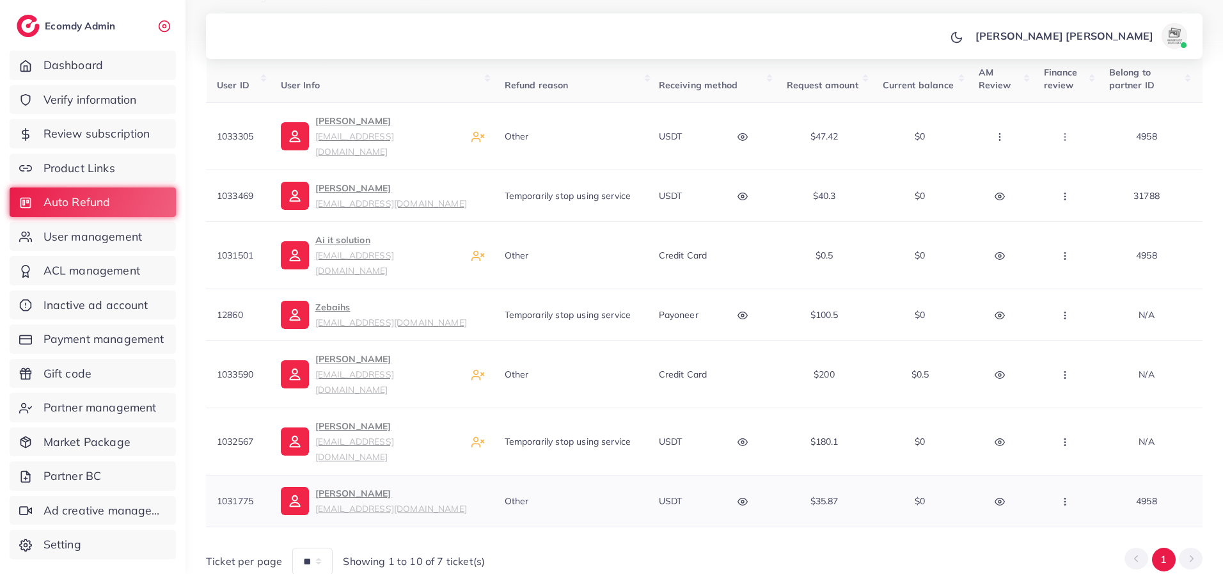
click at [1062, 496] on icon "button" at bounding box center [1065, 501] width 10 height 10
click at [1077, 427] on span "Manual Refund" at bounding box center [1109, 433] width 74 height 13
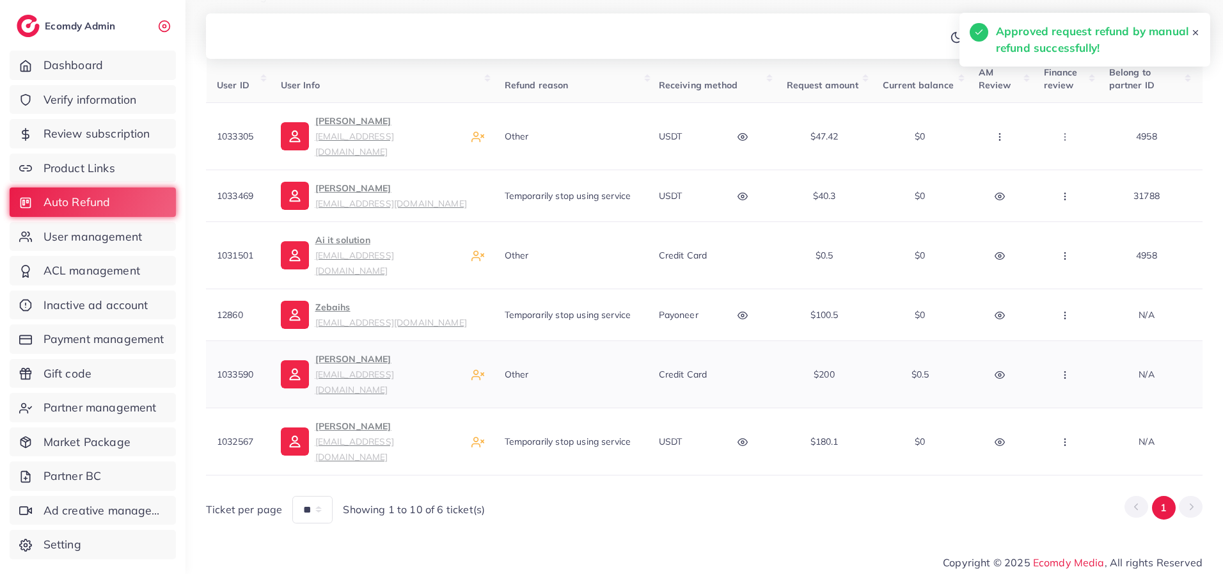
scroll to position [198, 0]
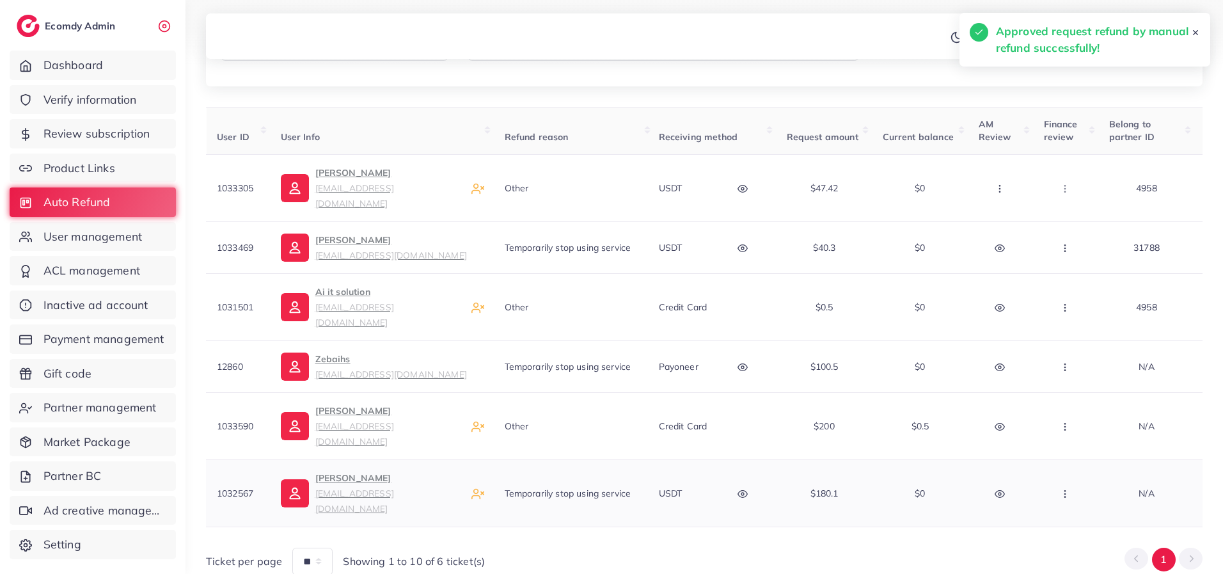
click at [744, 489] on icon "button" at bounding box center [743, 494] width 10 height 10
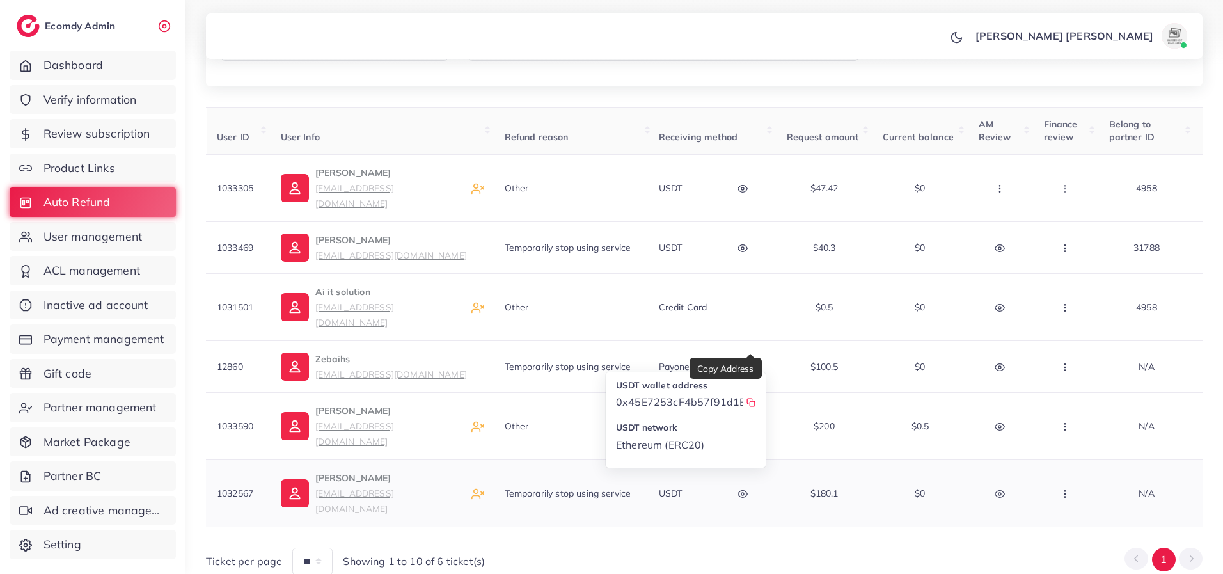
click at [749, 399] on icon at bounding box center [751, 403] width 9 height 9
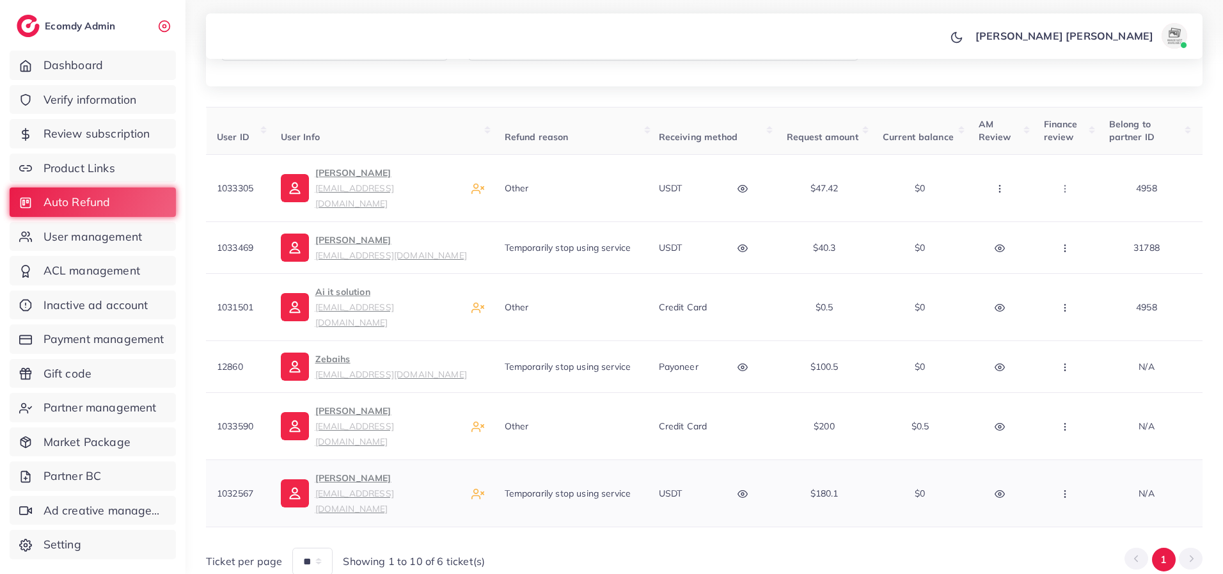
click at [739, 489] on icon "button" at bounding box center [743, 494] width 10 height 10
click at [1066, 489] on icon "button" at bounding box center [1065, 494] width 10 height 10
click at [1074, 419] on span "Manual Refund" at bounding box center [1109, 425] width 74 height 13
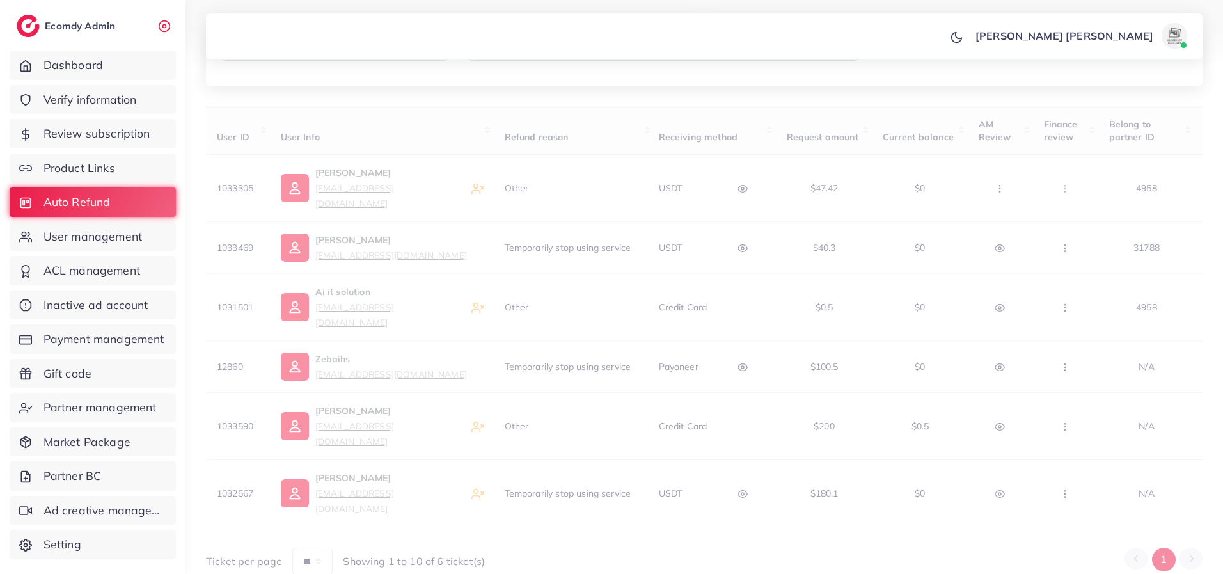
scroll to position [147, 0]
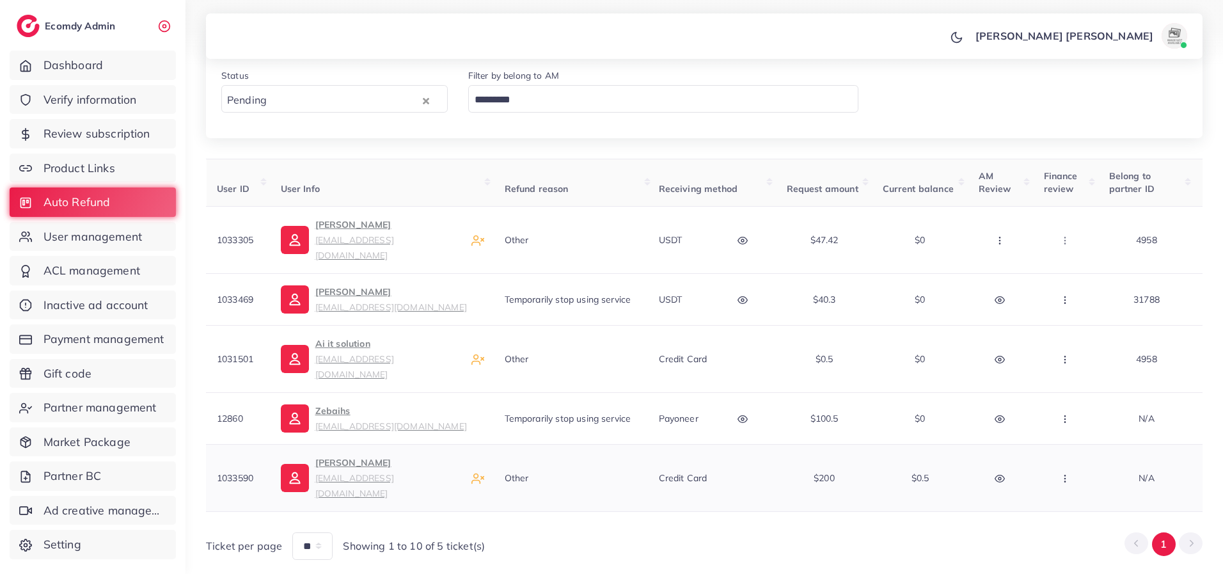
drag, startPoint x: 445, startPoint y: 445, endPoint x: 311, endPoint y: 459, distance: 134.5
click at [311, 459] on td "[PERSON_NAME] [EMAIL_ADDRESS][DOMAIN_NAME]" at bounding box center [382, 477] width 224 height 67
copy small "[EMAIL_ADDRESS][DOMAIN_NAME]"
click at [1067, 473] on icon "button" at bounding box center [1065, 478] width 10 height 10
click at [1080, 404] on span "Manual Refund" at bounding box center [1109, 410] width 74 height 13
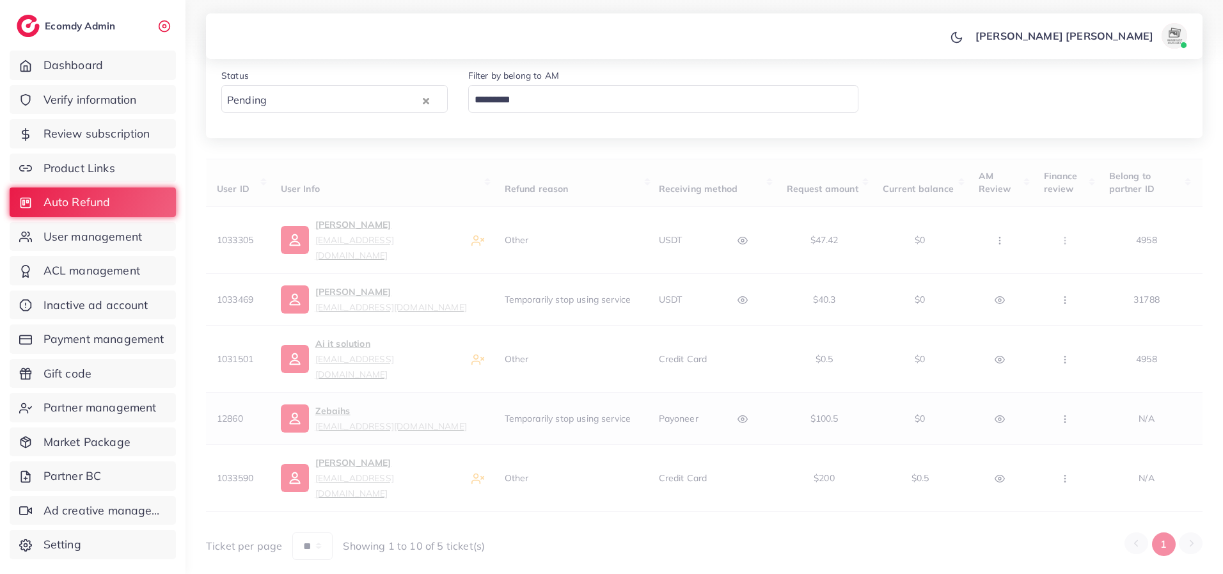
scroll to position [95, 0]
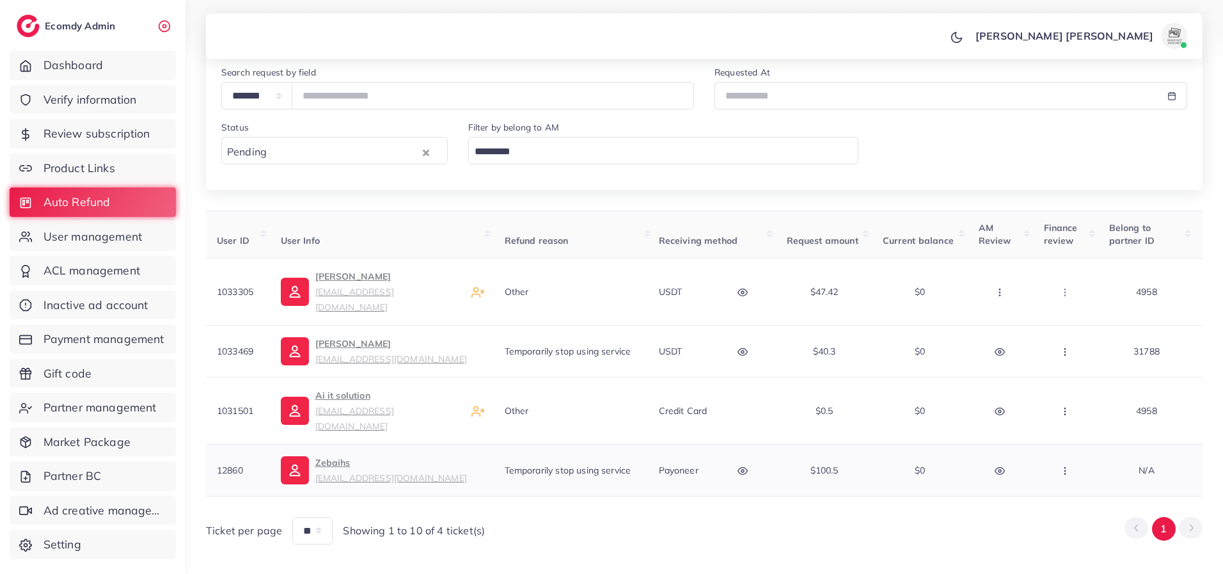
click at [742, 470] on circle "button" at bounding box center [743, 471] width 3 height 3
drag, startPoint x: 759, startPoint y: 406, endPoint x: 615, endPoint y: 412, distance: 143.5
click at [615, 413] on div "payoneer email [EMAIL_ADDRESS][DOMAIN_NAME]" at bounding box center [686, 436] width 160 height 47
copy p "[EMAIL_ADDRESS][DOMAIN_NAME]"
click at [686, 507] on div "Ticket per page ** ** ** Showing 1 to 10 of 4 ticket(s) 1" at bounding box center [704, 526] width 997 height 38
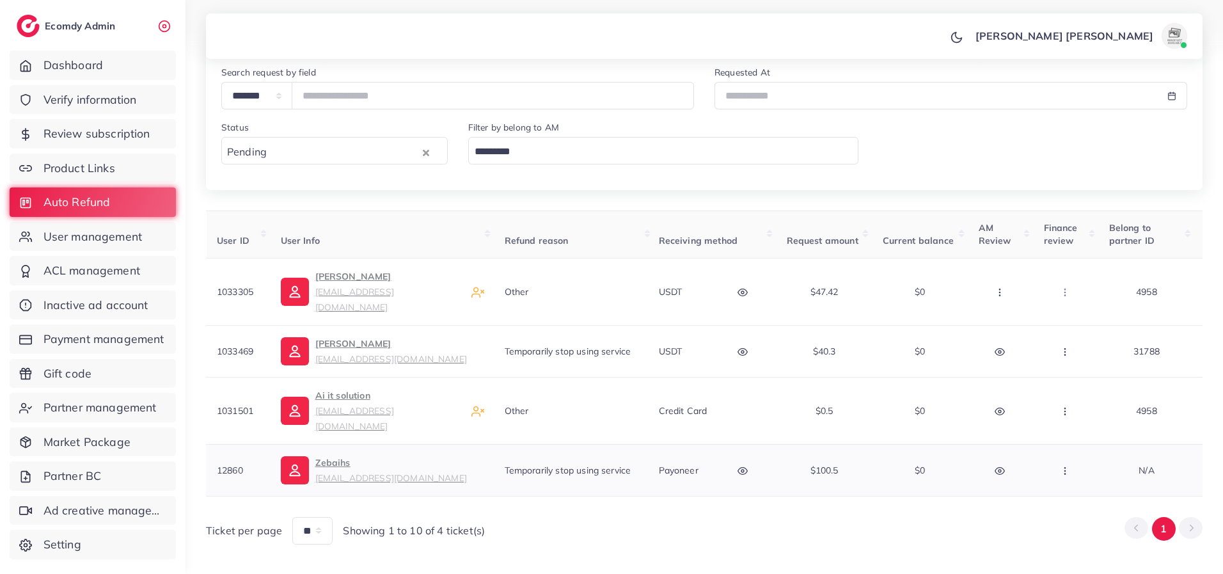
click at [739, 466] on icon "button" at bounding box center [743, 471] width 10 height 10
click at [997, 466] on icon "button" at bounding box center [1000, 471] width 10 height 10
drag, startPoint x: 904, startPoint y: 349, endPoint x: 875, endPoint y: 357, distance: 29.8
click at [875, 377] on p "19039" at bounding box center [942, 384] width 139 height 15
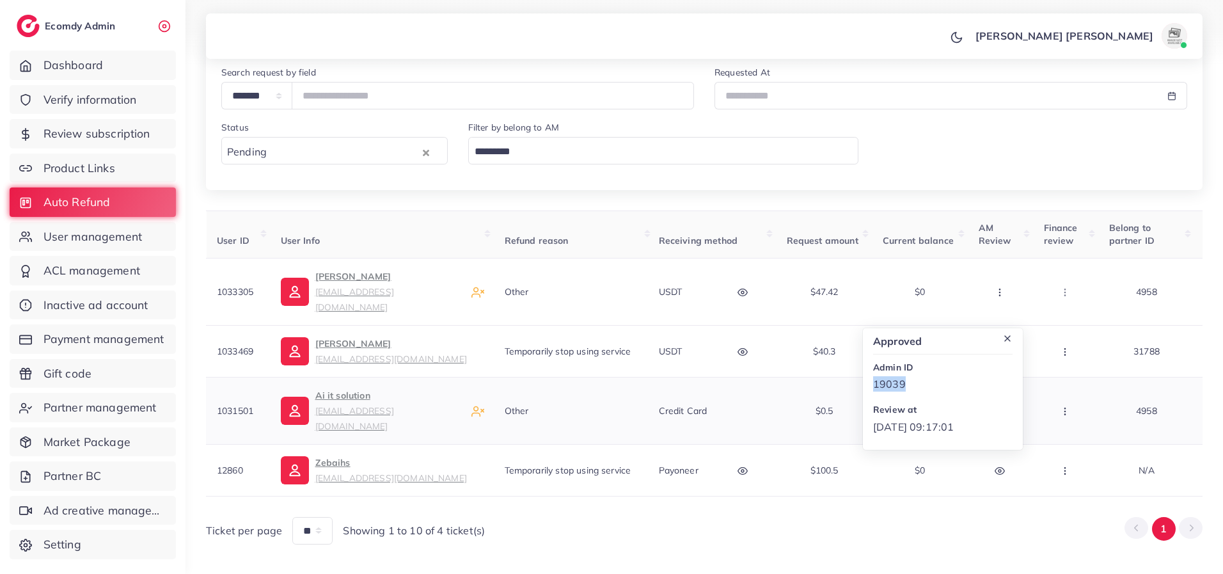
copy p "19039"
click at [99, 227] on link "User management" at bounding box center [93, 236] width 166 height 29
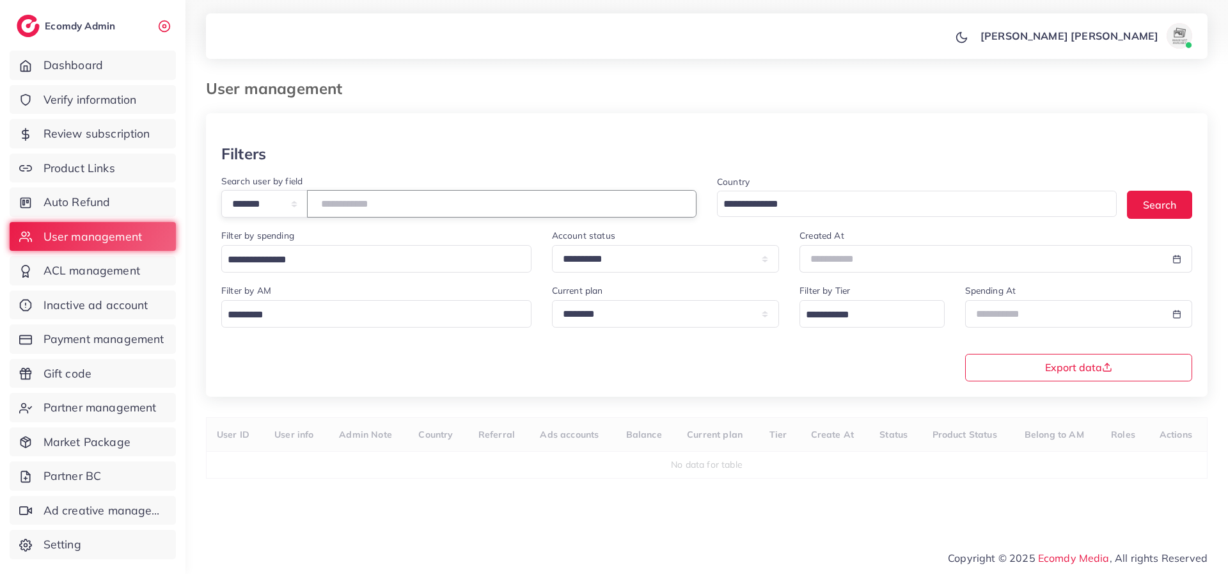
click at [339, 205] on input "number" at bounding box center [502, 204] width 390 height 28
paste input "*****"
type input "*****"
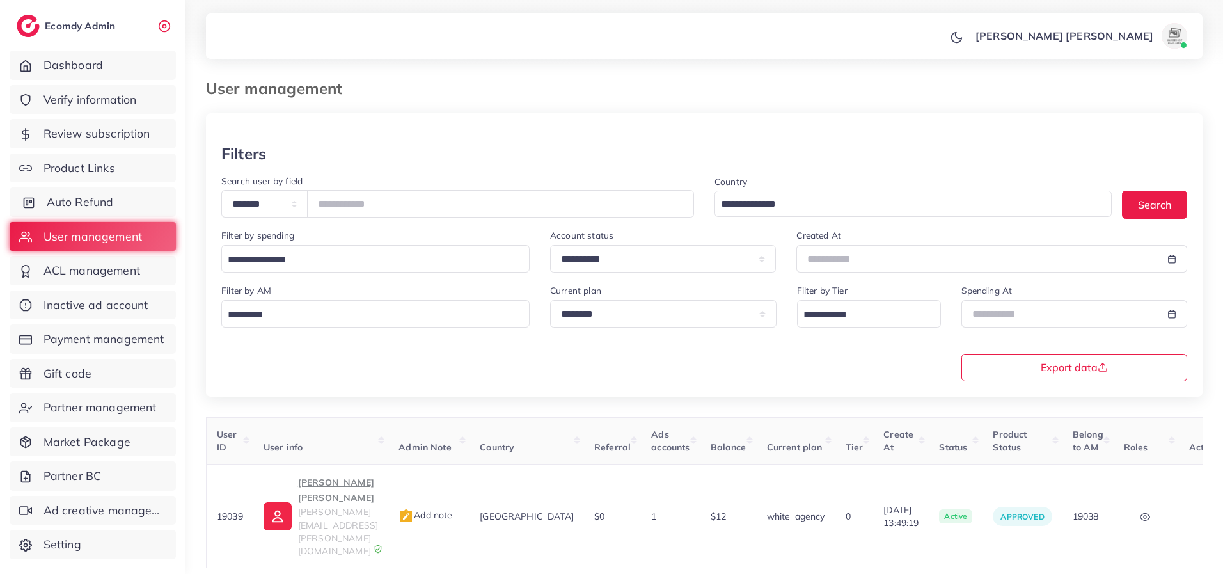
click at [63, 207] on span "Auto Refund" at bounding box center [80, 202] width 67 height 17
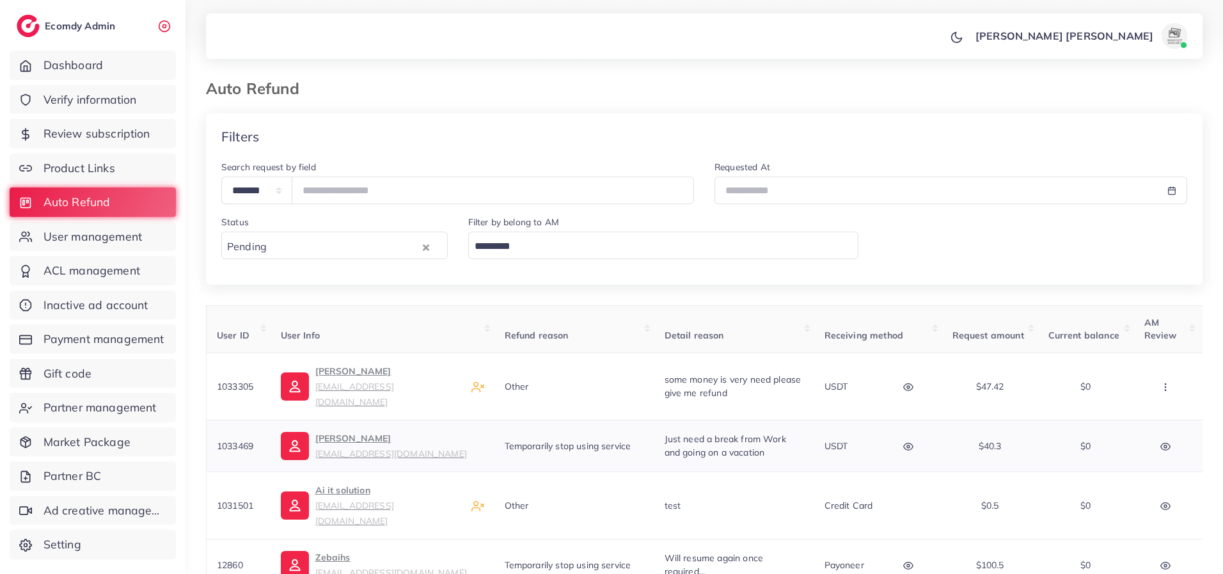
scroll to position [95, 0]
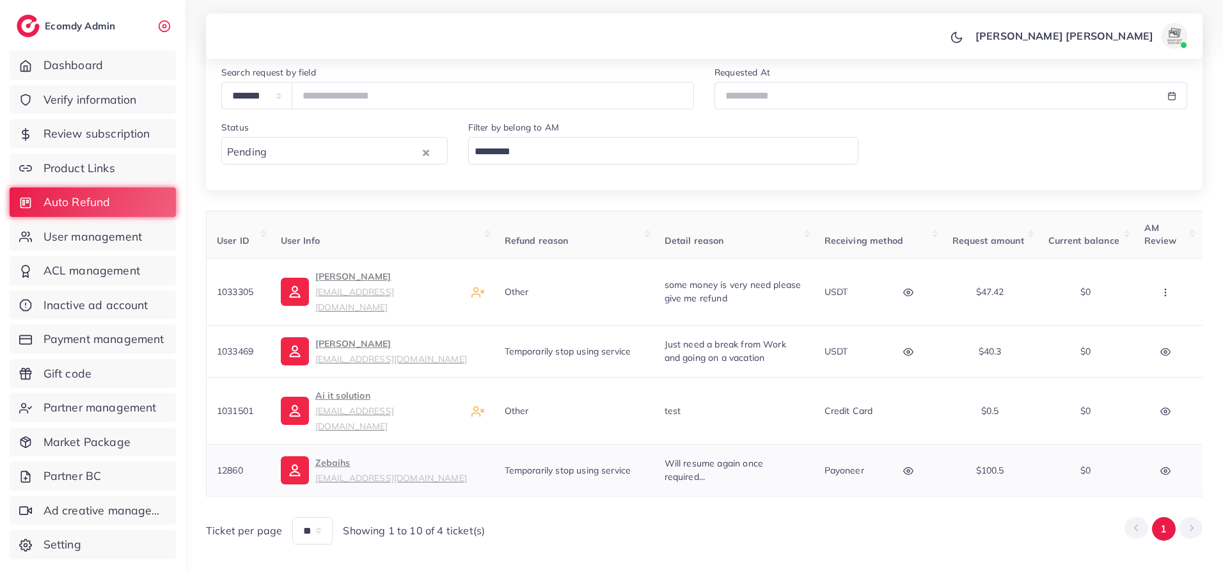
drag, startPoint x: 244, startPoint y: 438, endPoint x: 218, endPoint y: 436, distance: 26.3
click at [218, 464] on span "12860" at bounding box center [230, 470] width 26 height 12
copy span "12860"
click at [335, 95] on input "number" at bounding box center [493, 96] width 402 height 28
paste input "*****"
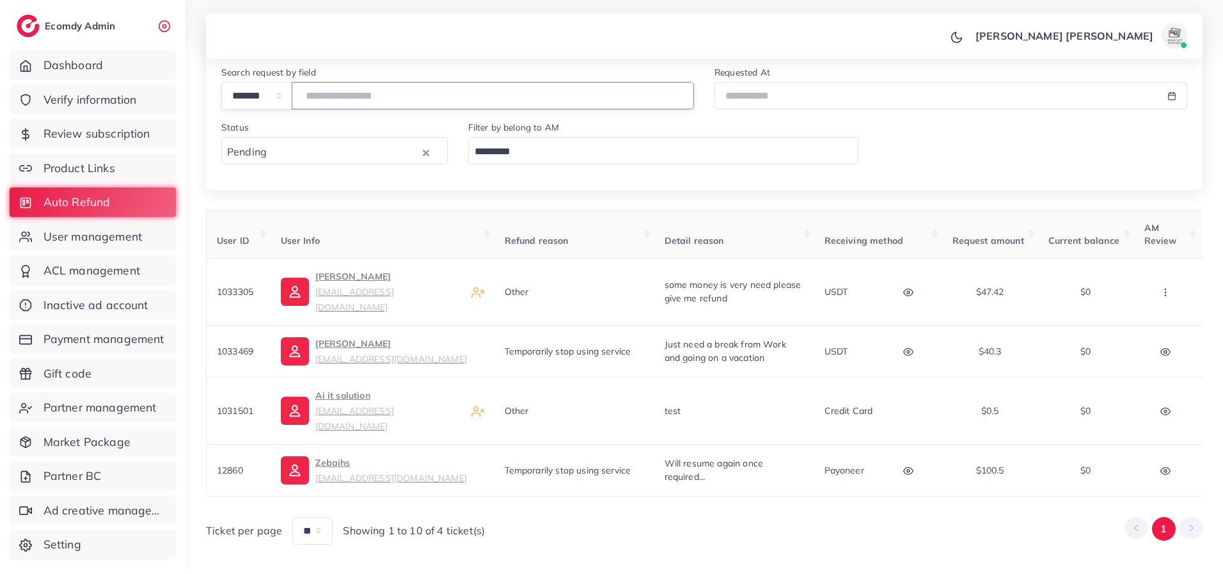
type input "*****"
click at [256, 154] on div "Pending" at bounding box center [321, 150] width 199 height 22
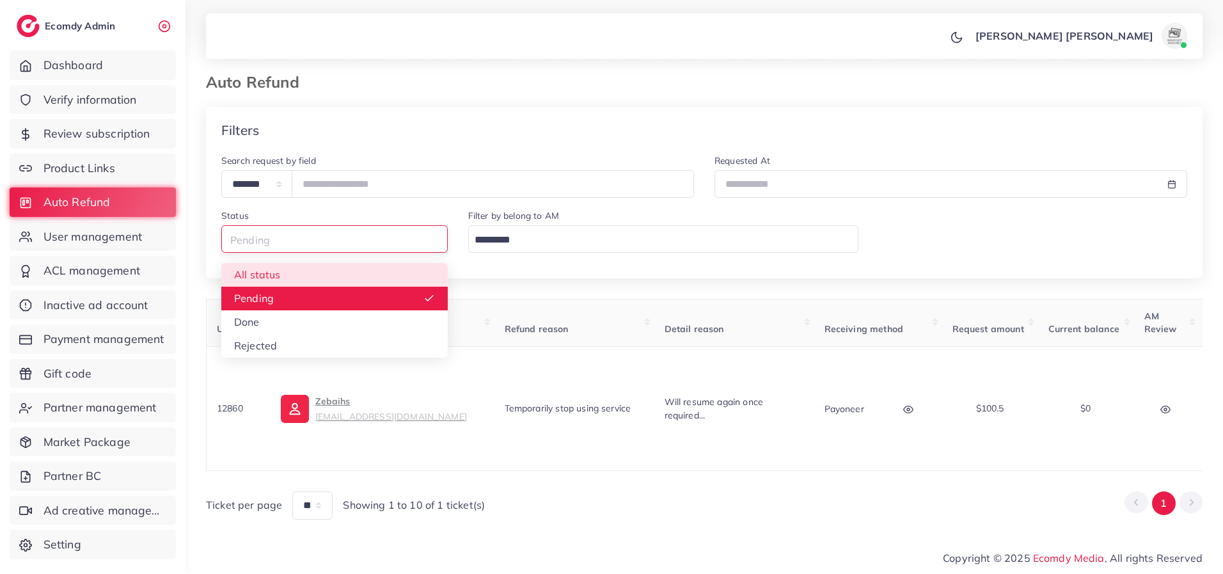
scroll to position [12, 0]
click at [250, 264] on div "**********" at bounding box center [704, 215] width 997 height 125
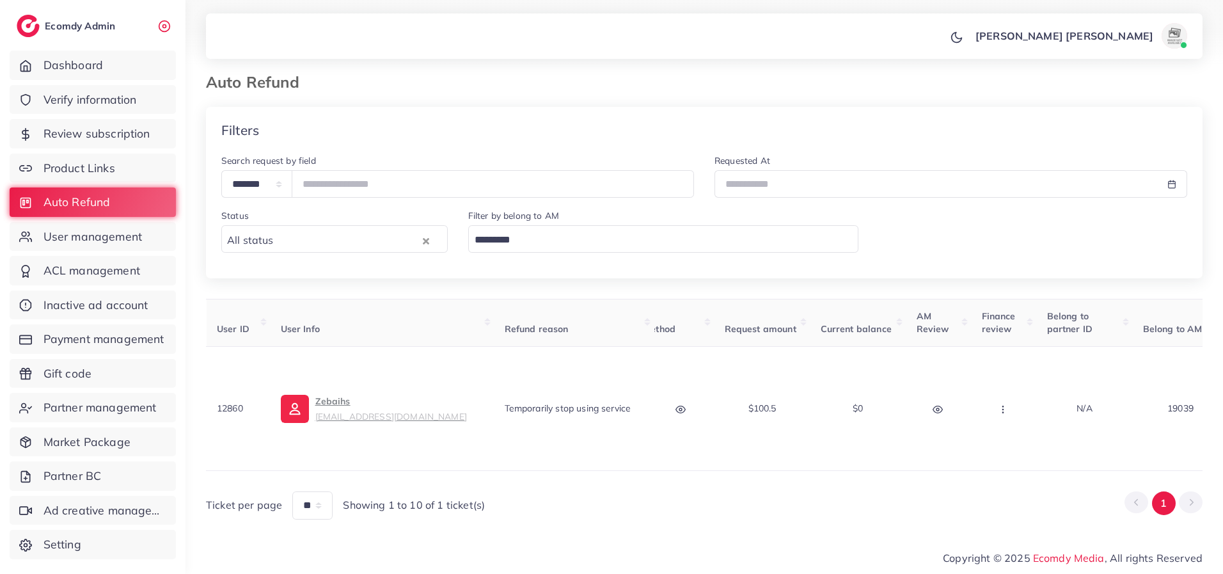
scroll to position [0, 279]
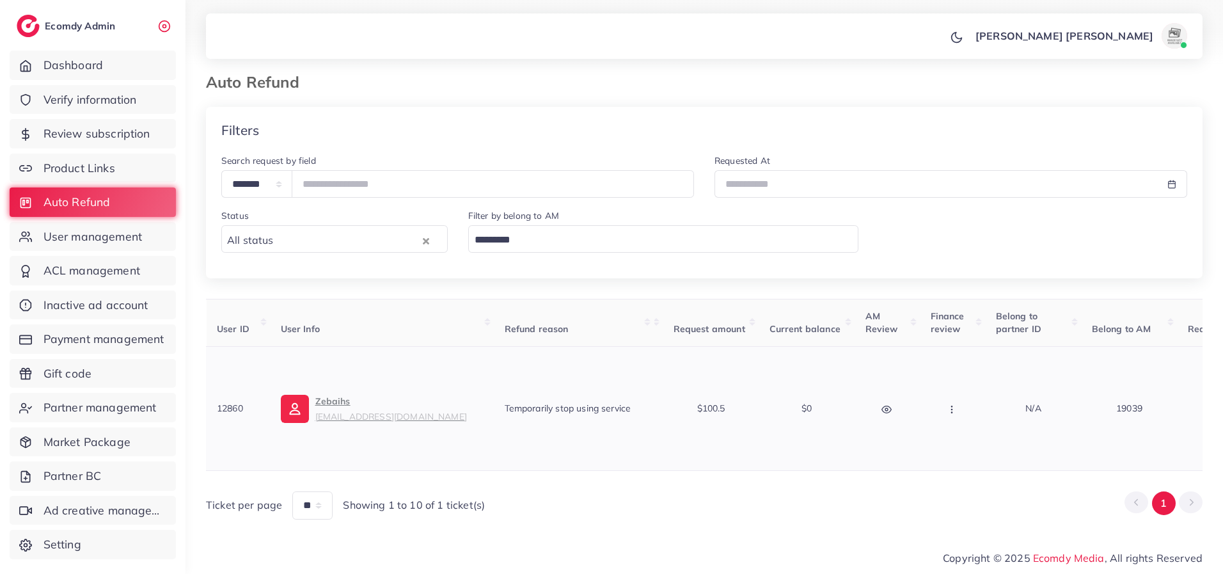
click at [951, 406] on icon "button" at bounding box center [952, 409] width 10 height 10
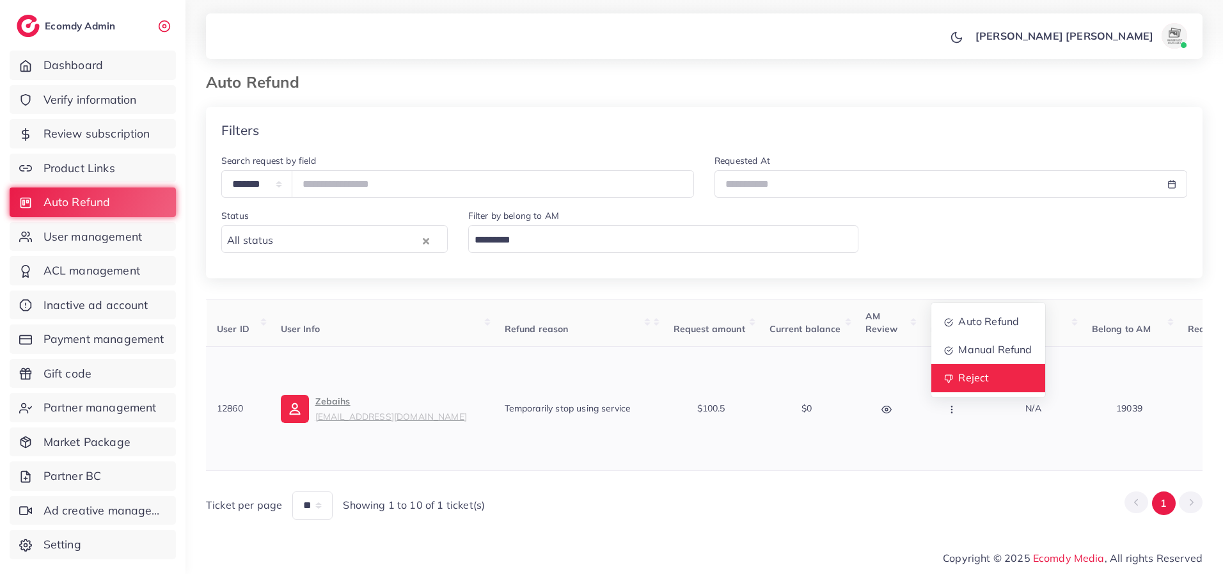
click at [979, 371] on span "Reject" at bounding box center [973, 377] width 31 height 13
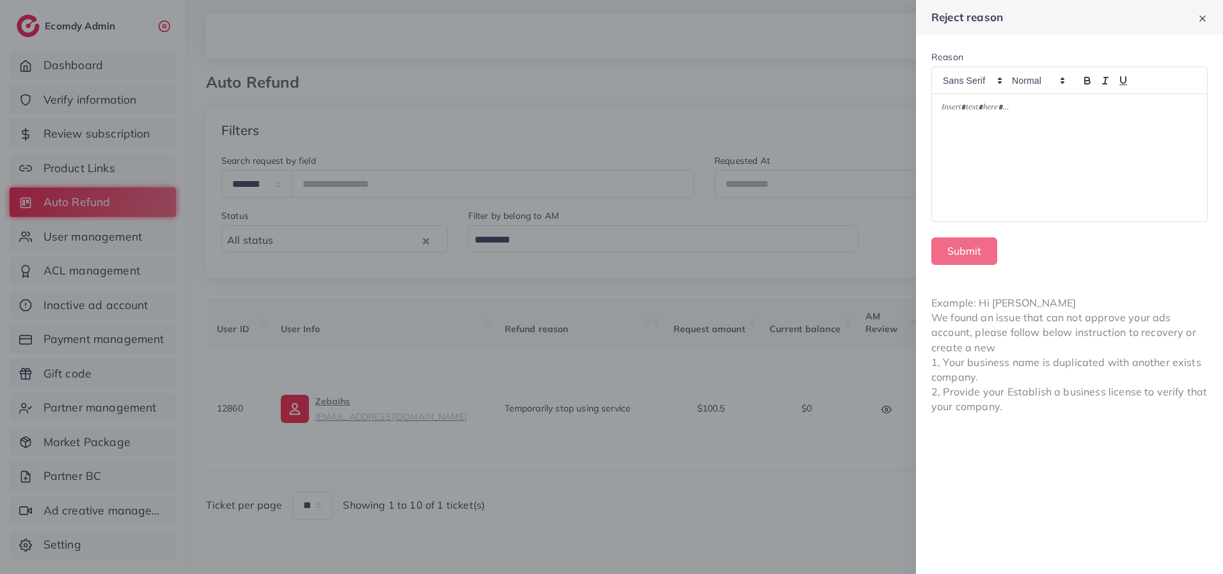
click at [972, 131] on div at bounding box center [1069, 157] width 275 height 127
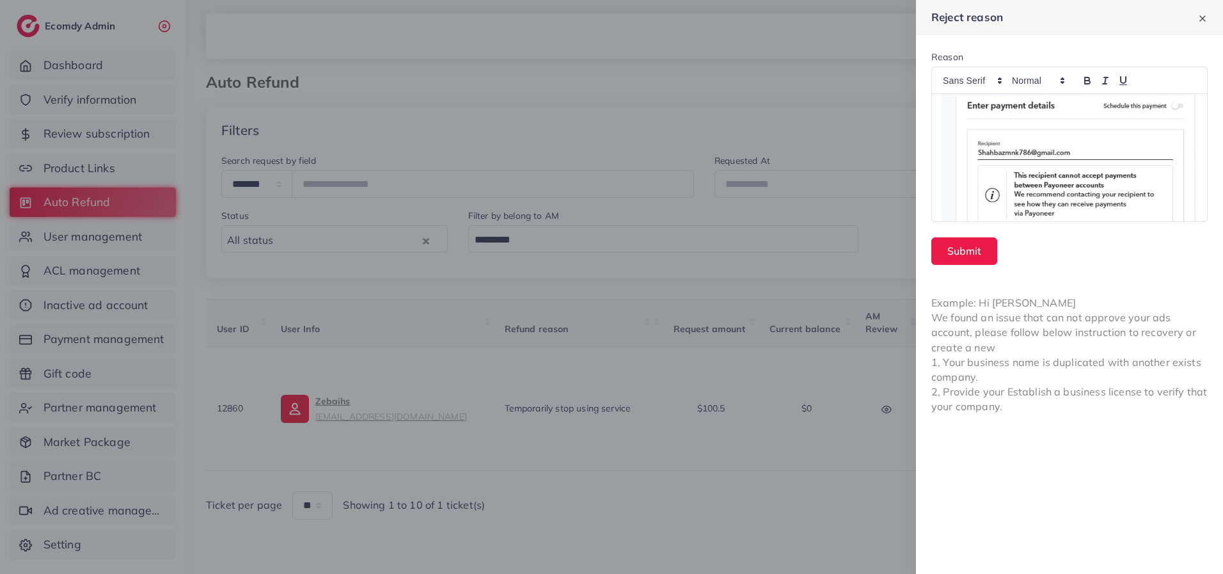
scroll to position [58, 0]
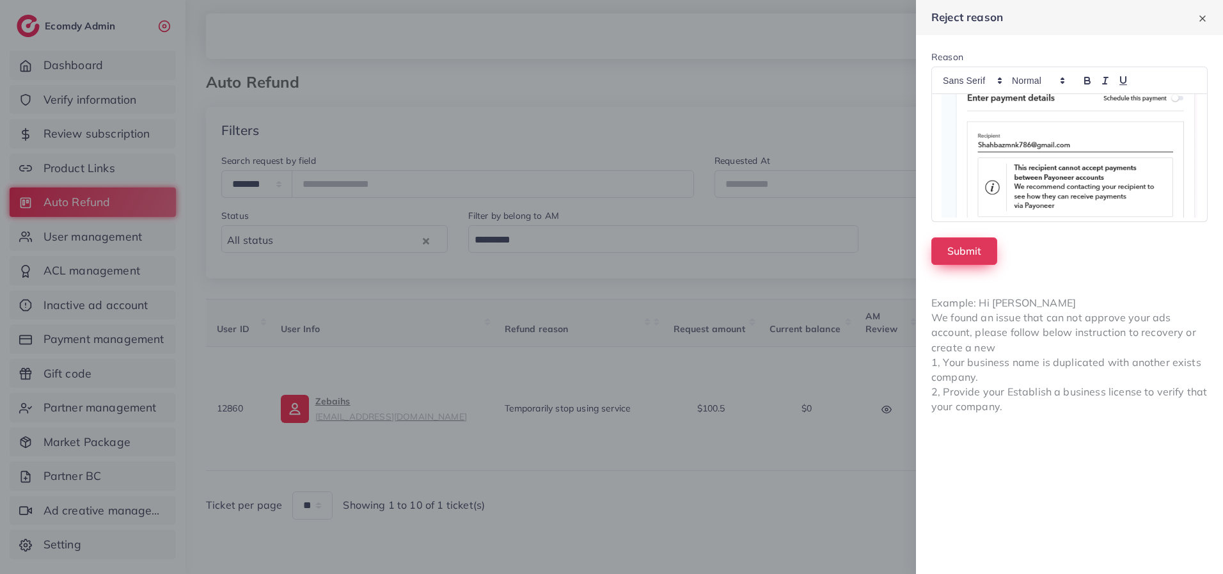
click at [964, 255] on button "Submit" at bounding box center [965, 251] width 66 height 28
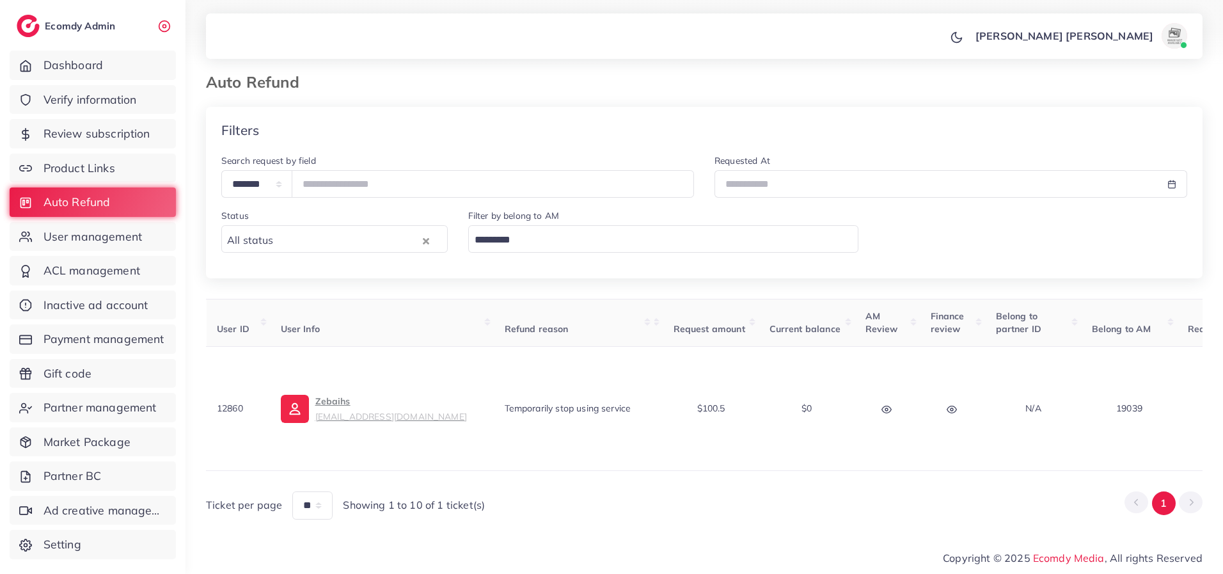
scroll to position [0, 0]
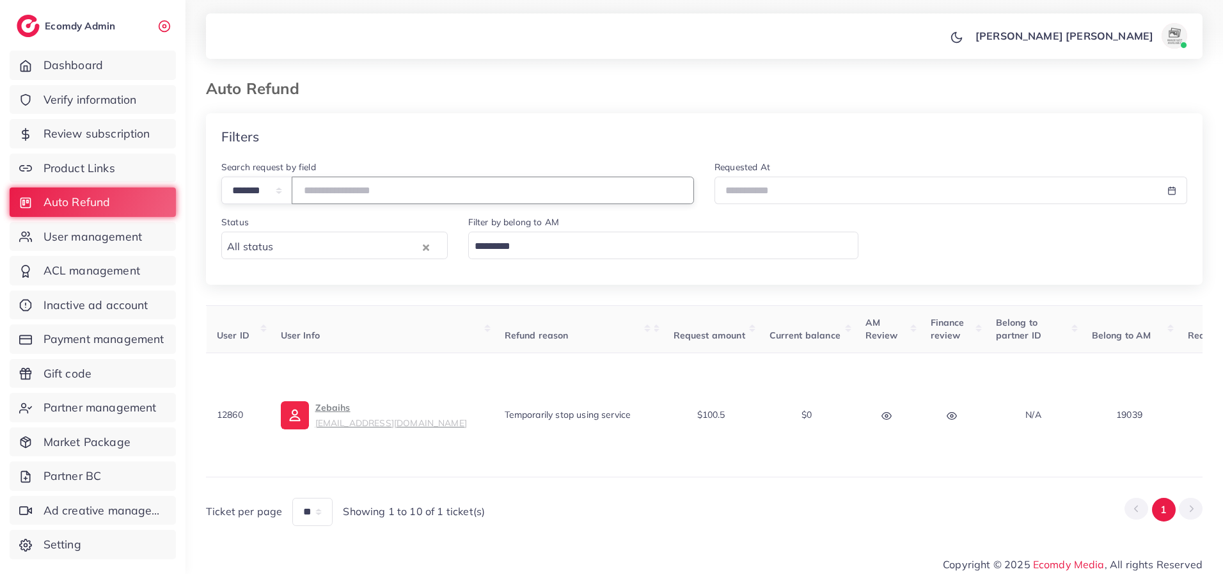
drag, startPoint x: 354, startPoint y: 194, endPoint x: 312, endPoint y: 207, distance: 44.1
click at [312, 207] on div "**********" at bounding box center [457, 186] width 493 height 55
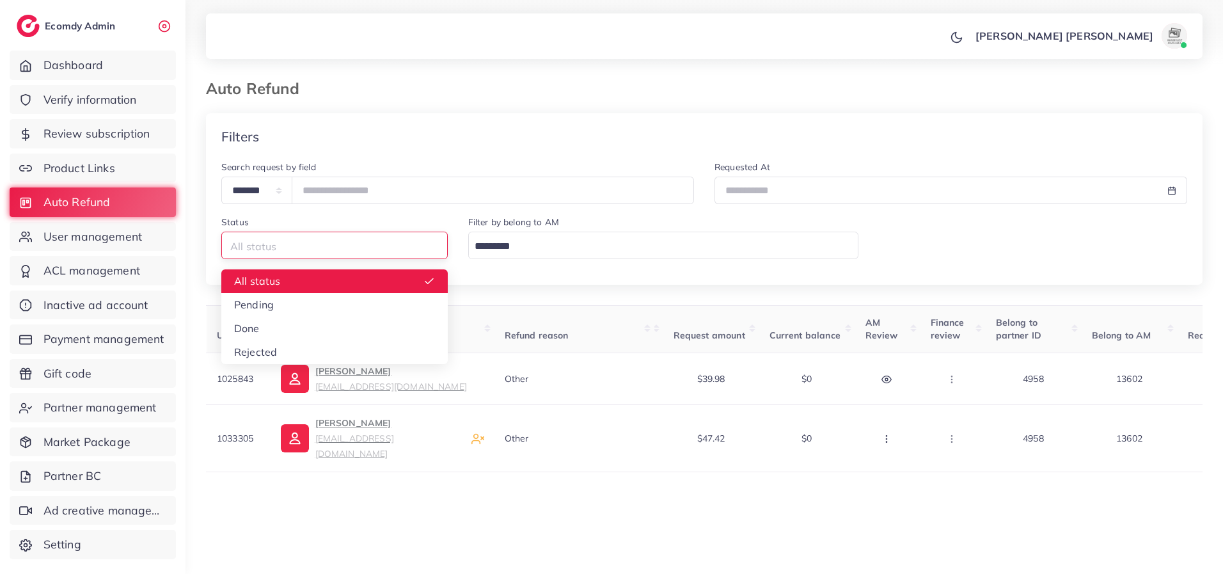
click at [336, 246] on input "Search for option" at bounding box center [327, 247] width 208 height 20
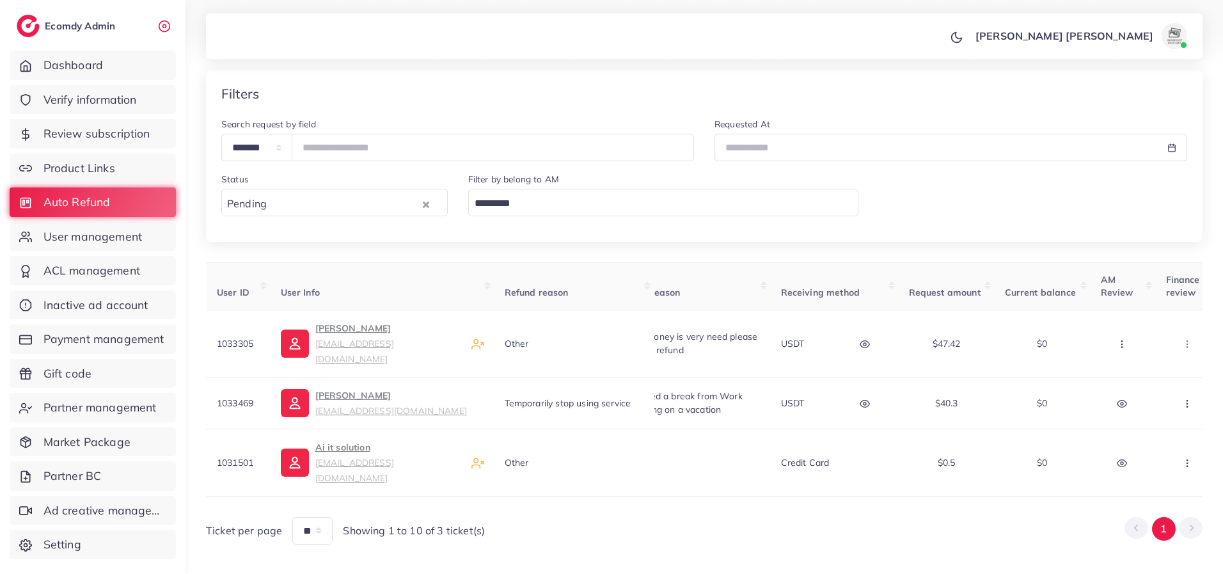
scroll to position [0, 57]
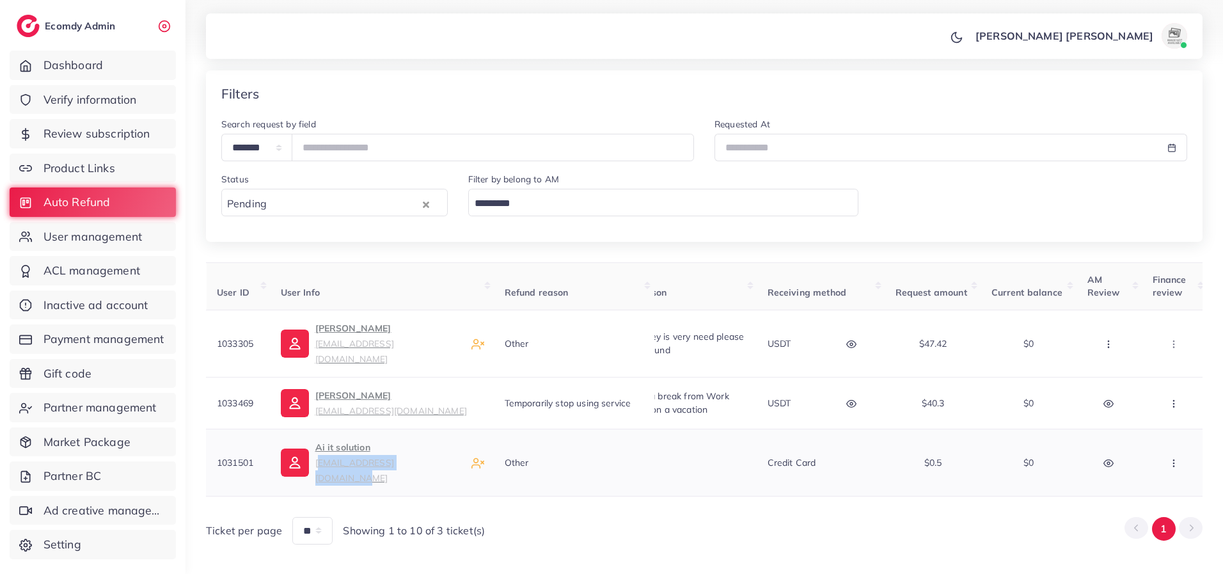
drag, startPoint x: 431, startPoint y: 448, endPoint x: 315, endPoint y: 448, distance: 116.4
click at [315, 448] on div "Ai it solution [EMAIL_ADDRESS][DOMAIN_NAME]" at bounding box center [381, 463] width 203 height 46
copy small "[EMAIL_ADDRESS][DOMAIN_NAME]"
click at [1172, 458] on icon "button" at bounding box center [1174, 463] width 10 height 10
click at [1135, 388] on span "Manual Refund" at bounding box center [1144, 394] width 74 height 13
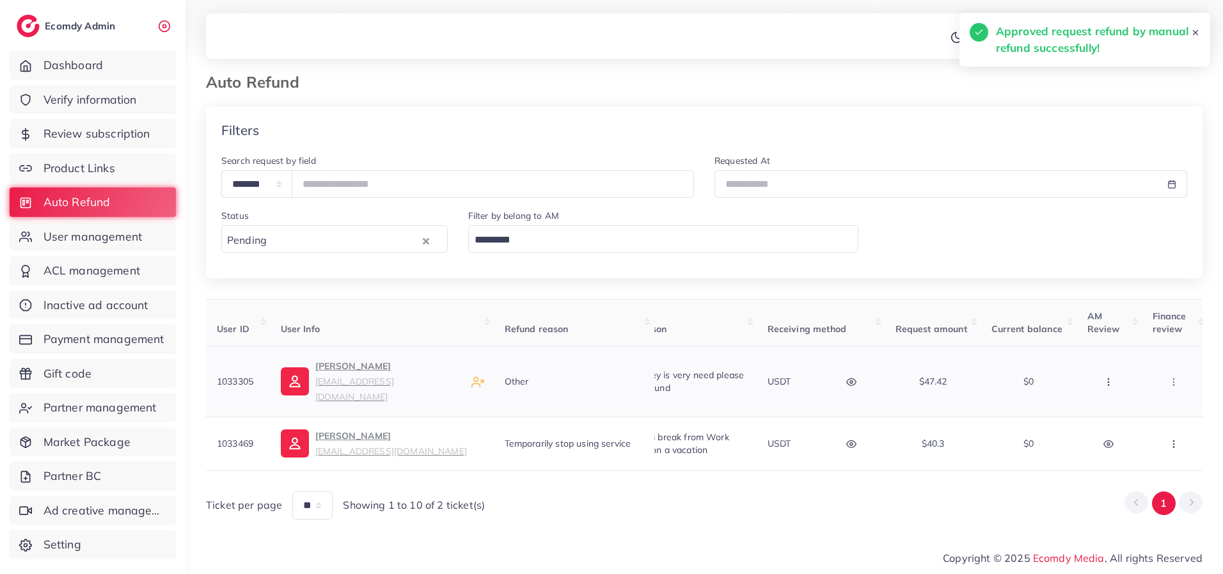
scroll to position [12, 0]
drag, startPoint x: 424, startPoint y: 384, endPoint x: 315, endPoint y: 384, distance: 108.8
click at [315, 384] on div "[PERSON_NAME] [EMAIL_ADDRESS][DOMAIN_NAME]" at bounding box center [381, 381] width 203 height 46
copy small "[EMAIL_ADDRESS][DOMAIN_NAME]"
click at [853, 439] on icon "button" at bounding box center [851, 444] width 10 height 10
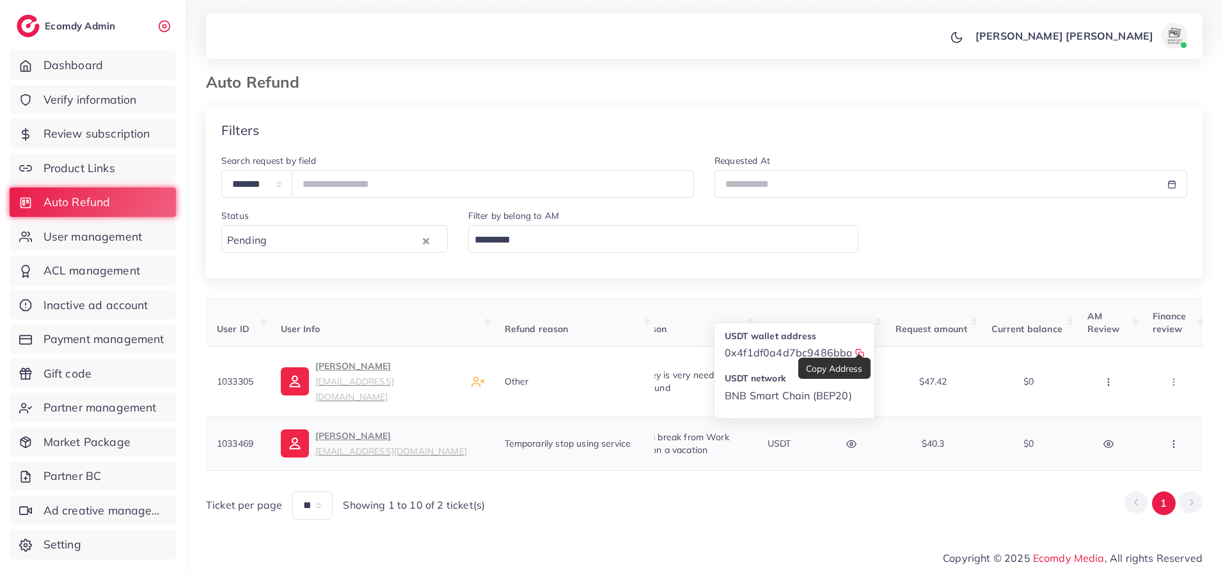
click at [860, 349] on icon at bounding box center [859, 353] width 9 height 9
click at [843, 438] on button "button" at bounding box center [852, 443] width 45 height 29
click at [1174, 439] on icon "button" at bounding box center [1174, 444] width 10 height 10
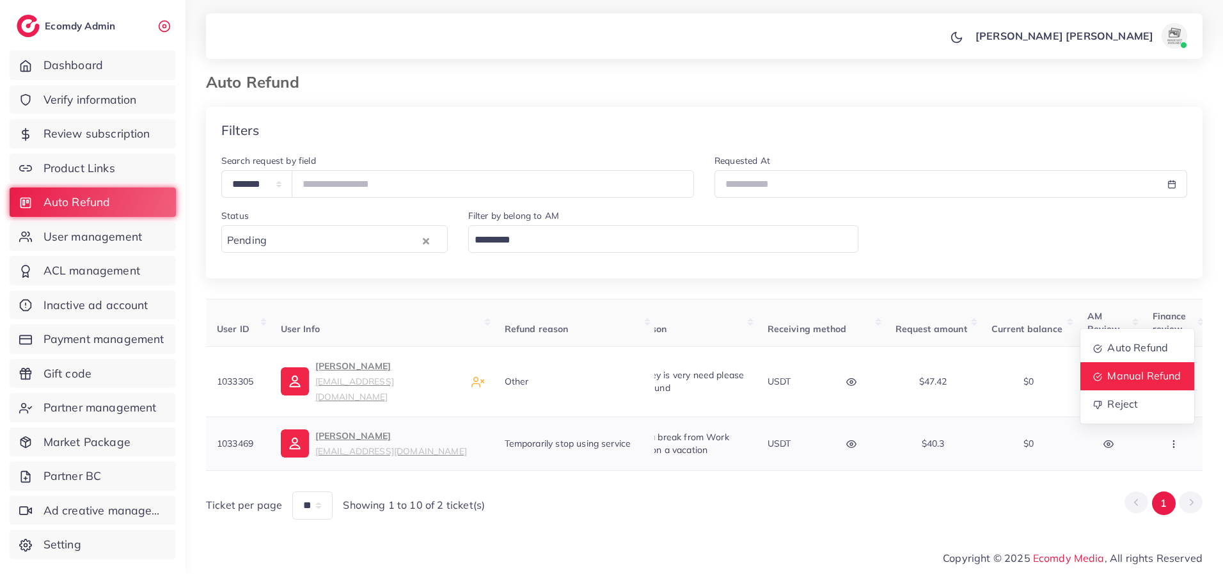
click at [1141, 369] on span "Manual Refund" at bounding box center [1144, 375] width 74 height 13
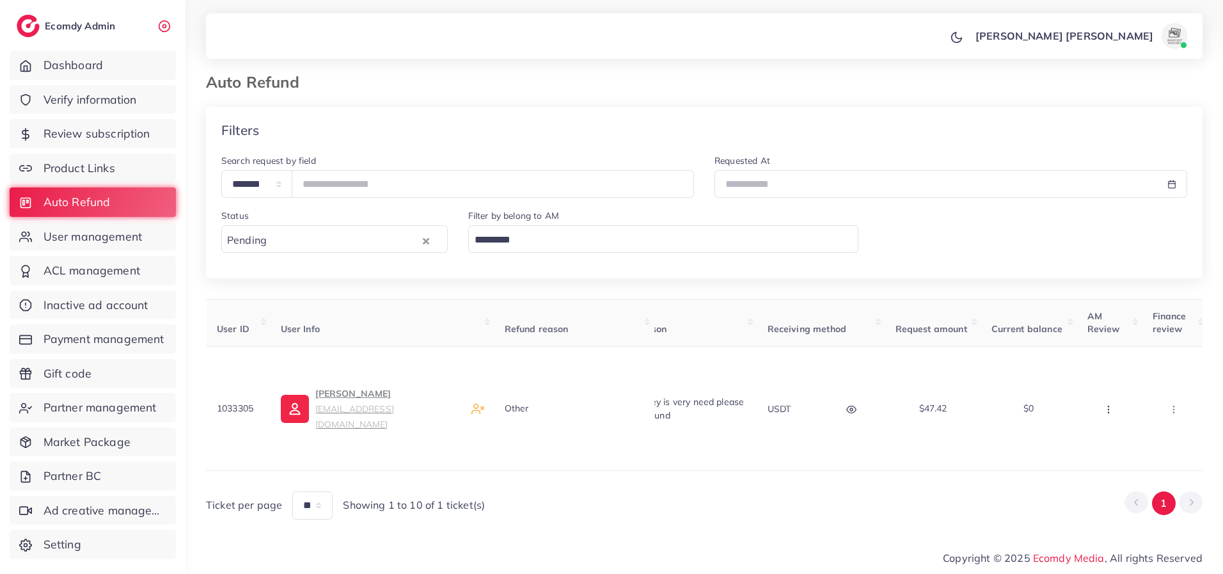
scroll to position [0, 0]
